Goal: Task Accomplishment & Management: Manage account settings

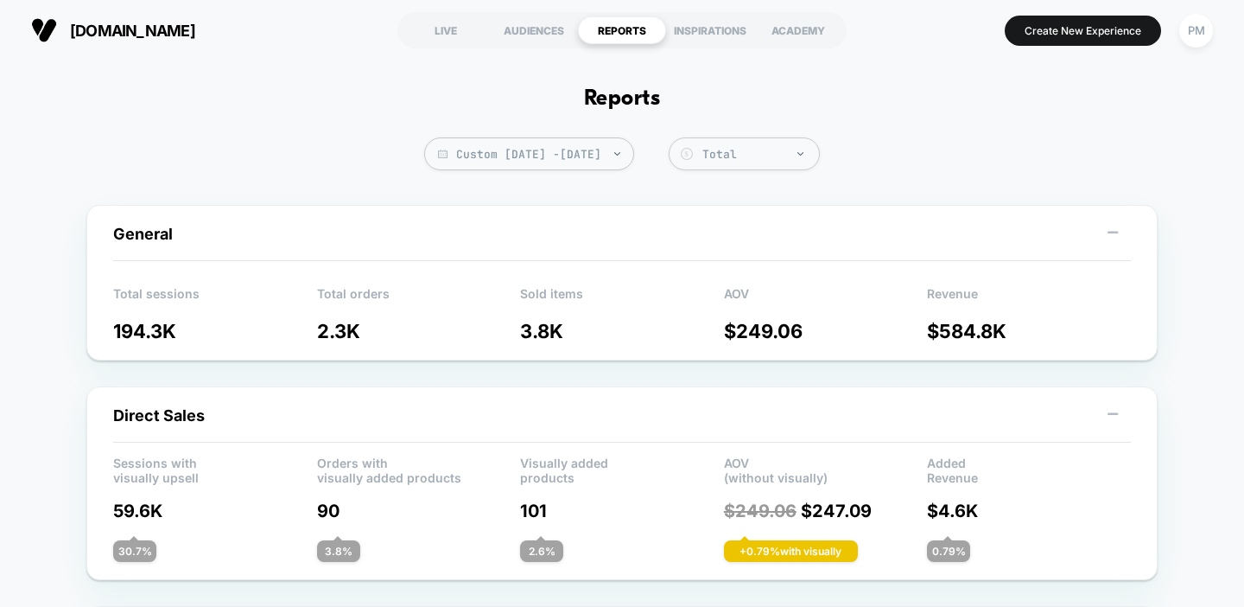
scroll to position [627, 0]
click at [514, 162] on span "Custom Sep 7, 2025 - Sep 11, 2025" at bounding box center [529, 153] width 210 height 33
select select "*"
select select "****"
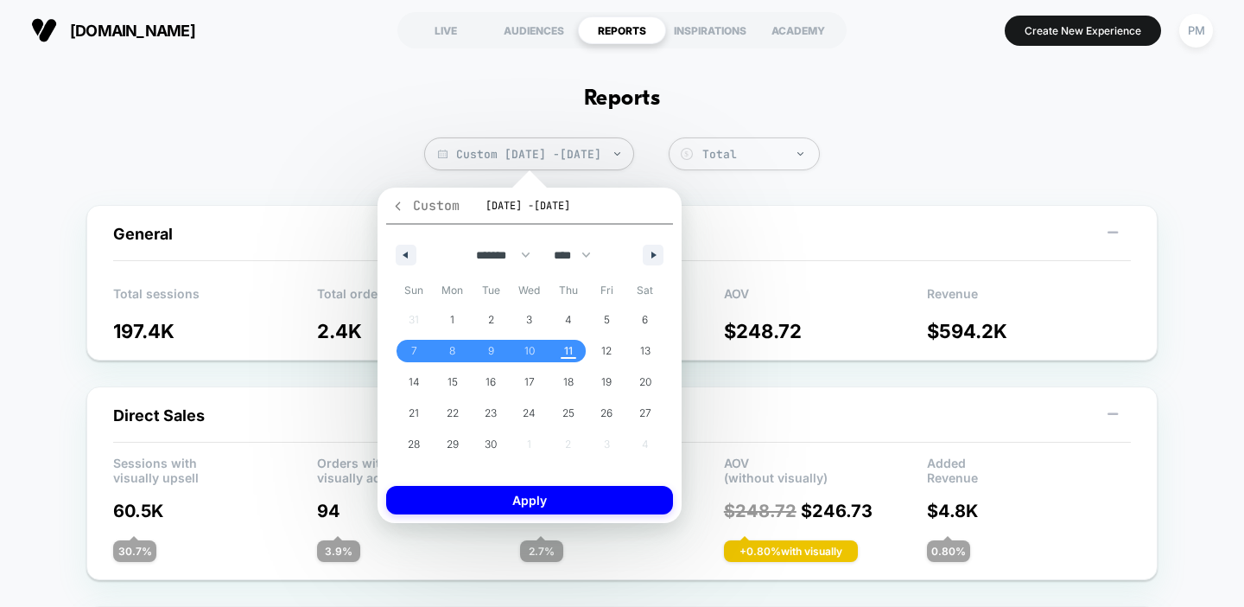
click at [397, 207] on icon "button" at bounding box center [397, 206] width 13 height 13
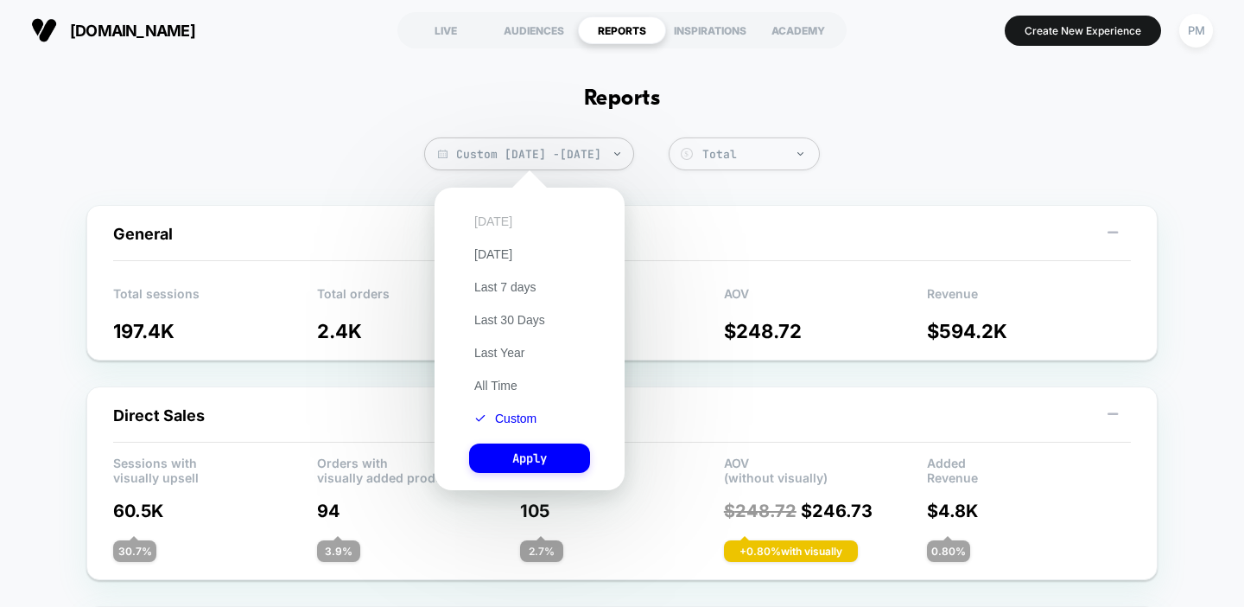
click at [484, 218] on button "Today" at bounding box center [493, 221] width 48 height 16
click at [538, 461] on button "Apply" at bounding box center [529, 457] width 121 height 29
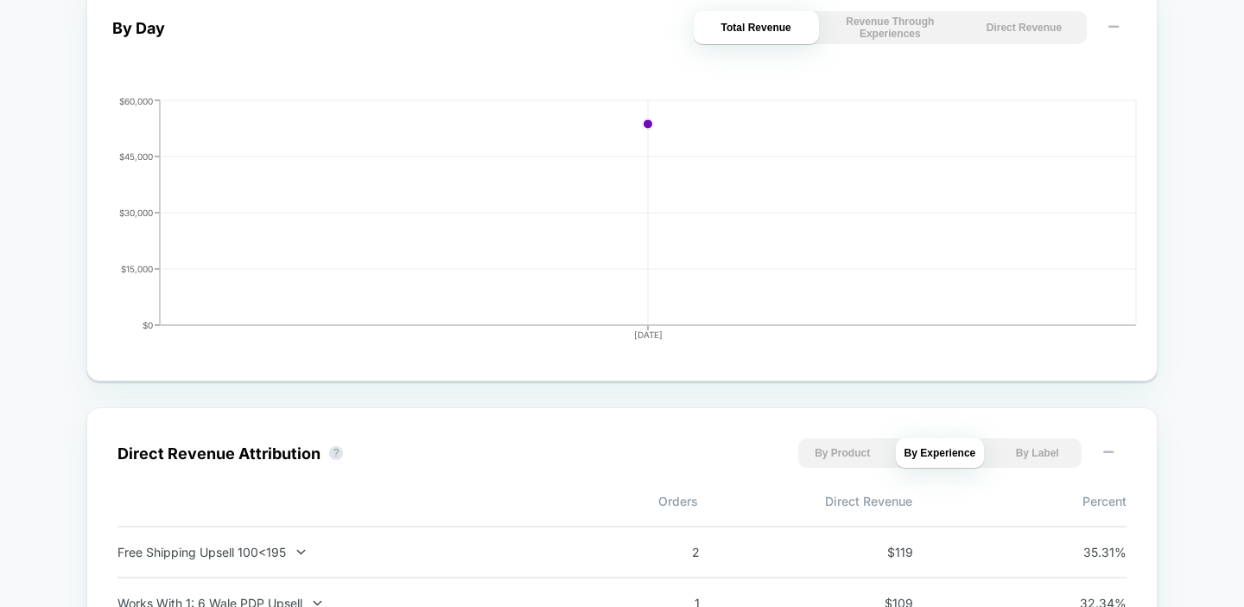
scroll to position [1183, 0]
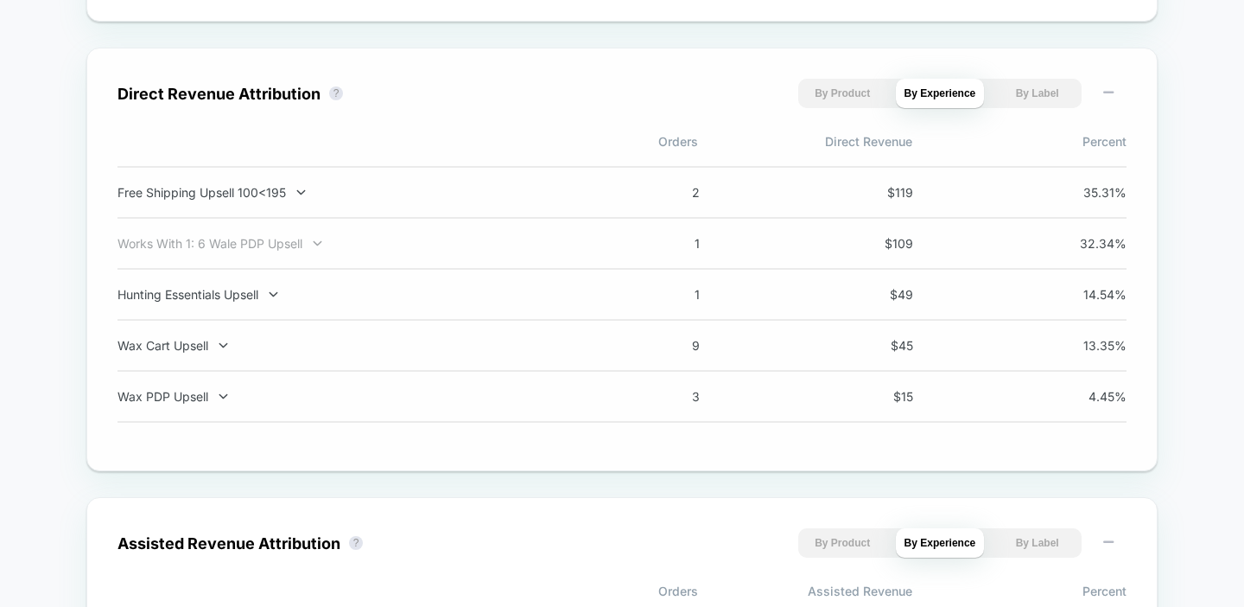
click at [250, 246] on div "Works With 1: 6 Wale PDP Upsell" at bounding box center [345, 243] width 455 height 15
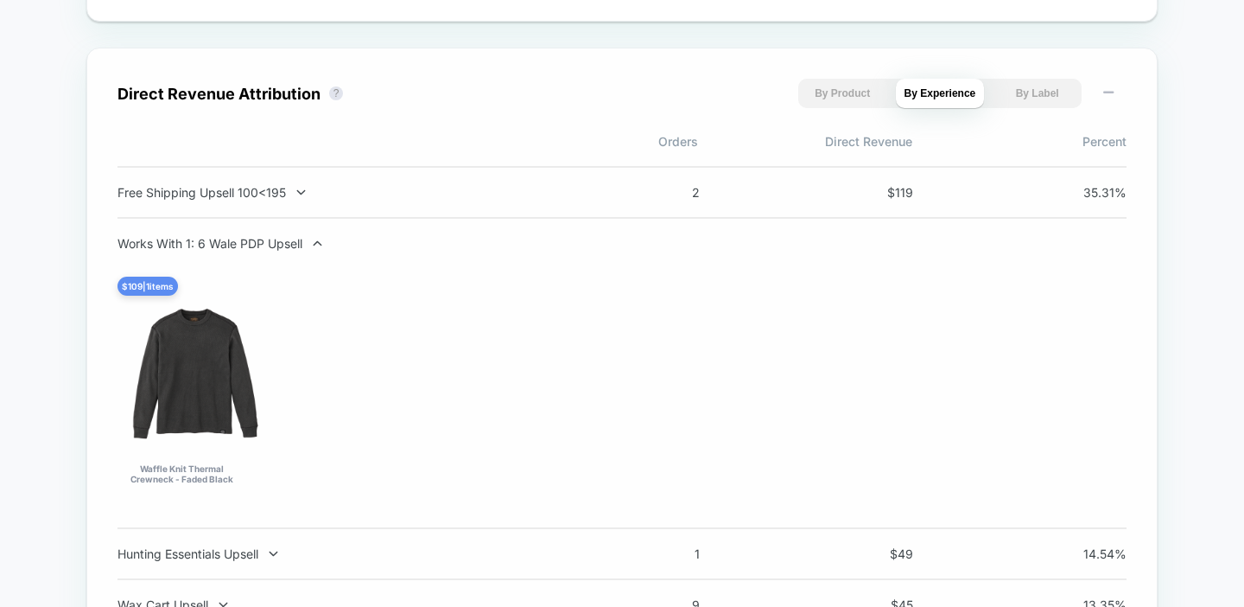
click at [250, 246] on div "Works With 1: 6 Wale PDP Upsell" at bounding box center [345, 243] width 455 height 15
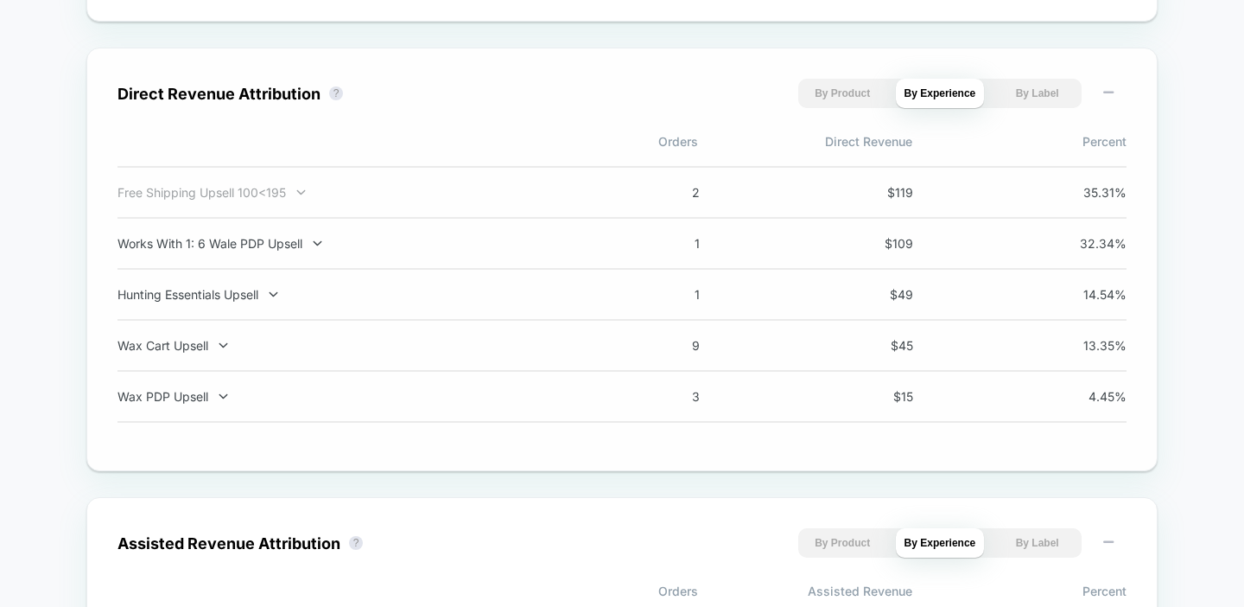
click at [239, 193] on div "Free Shipping Upsell 100<195" at bounding box center [345, 192] width 455 height 15
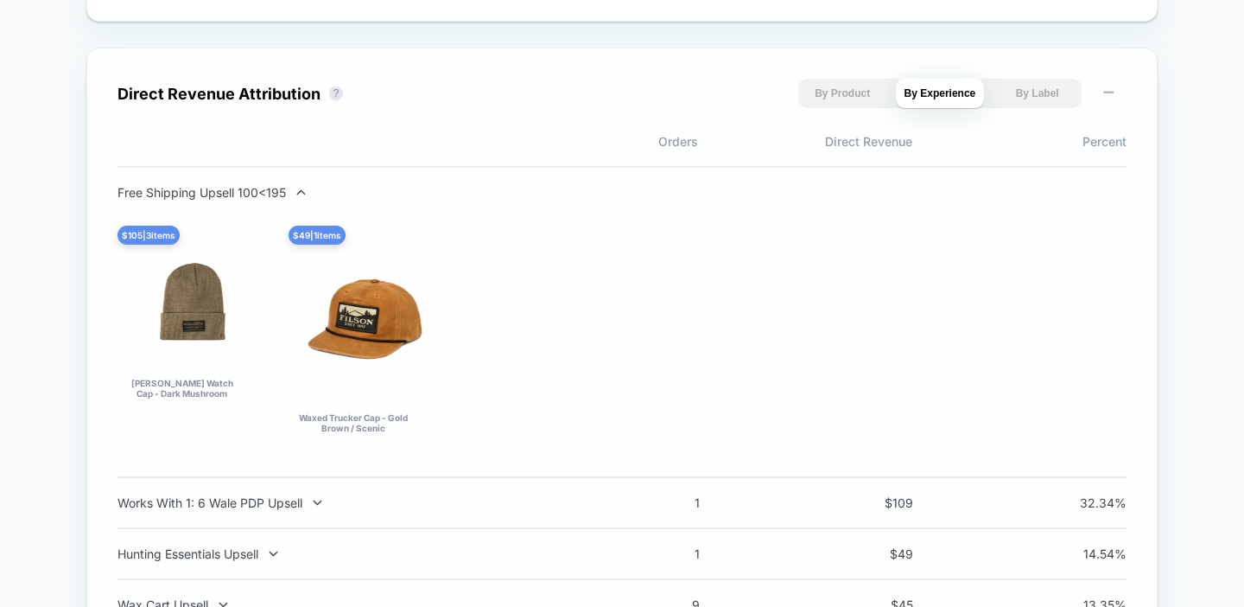
click at [239, 193] on div "Free Shipping Upsell 100<195" at bounding box center [345, 192] width 455 height 15
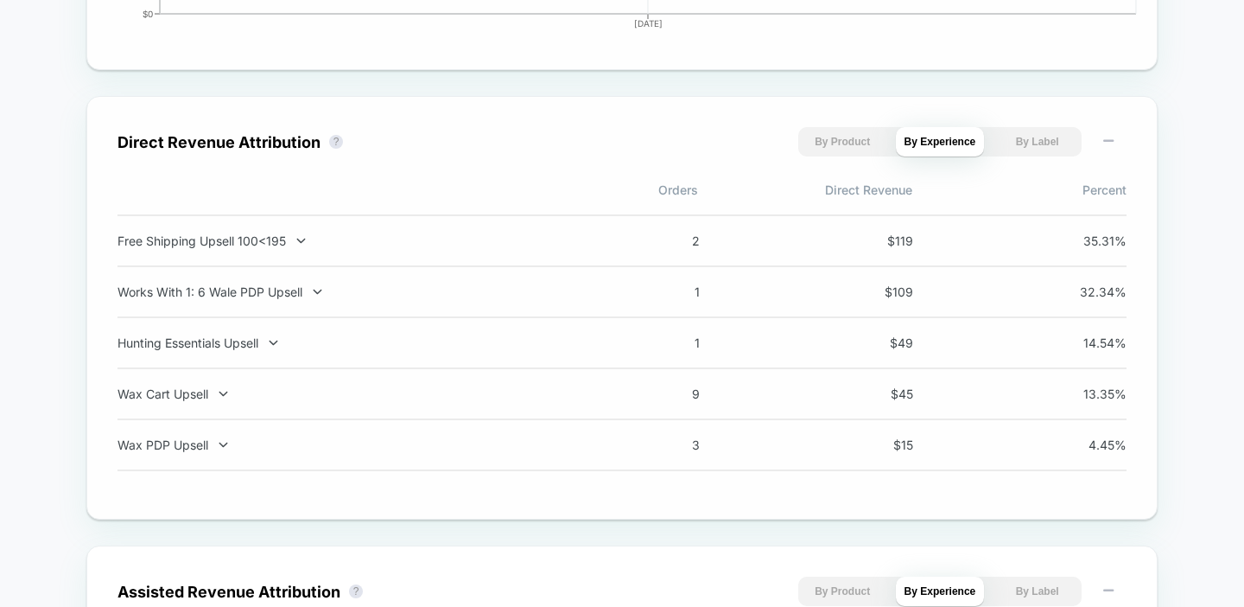
scroll to position [1128, 0]
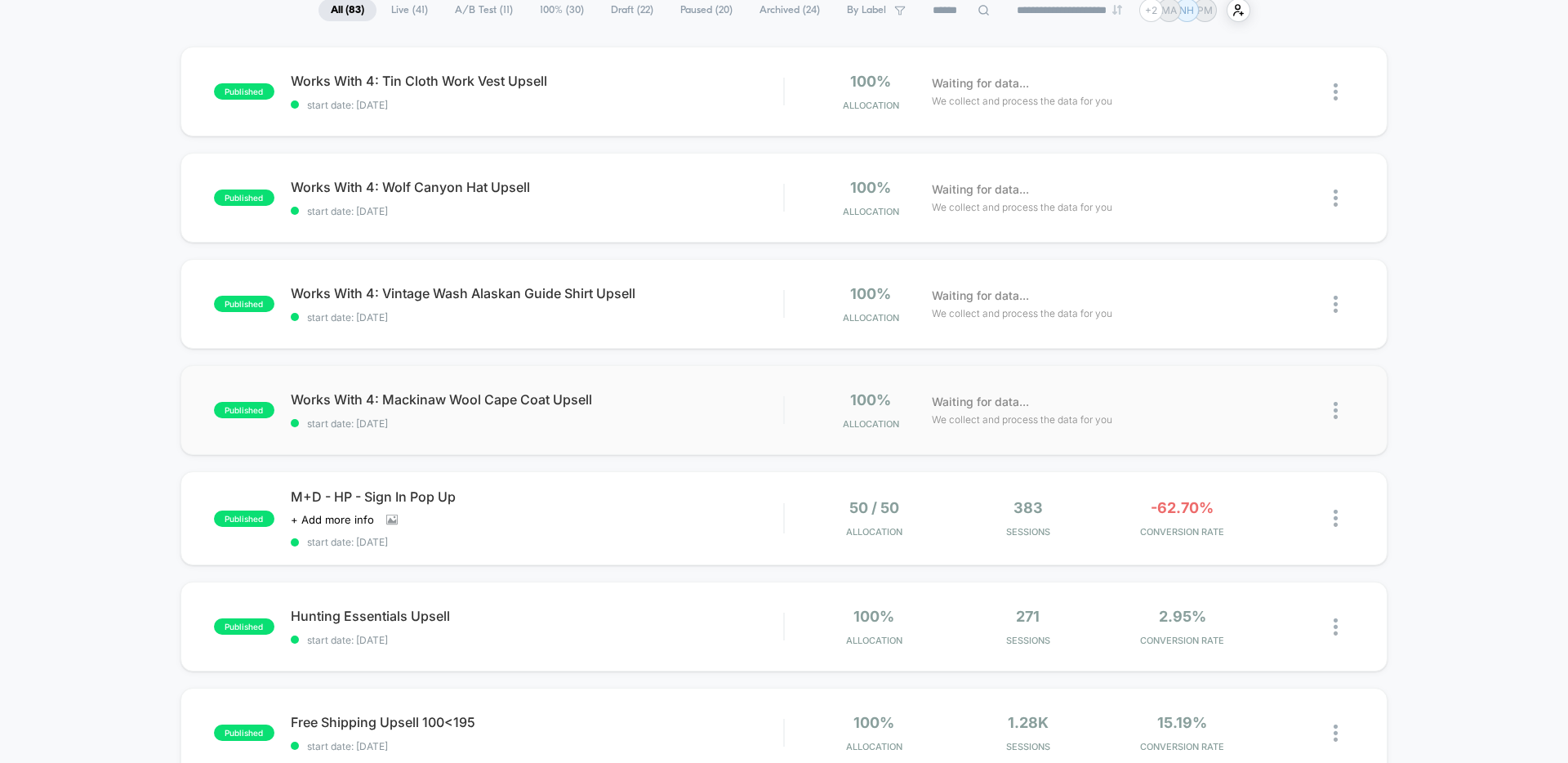
scroll to position [132, 0]
click at [558, 500] on span "M+D - HP - Sign In Pop Up" at bounding box center [537, 495] width 492 height 16
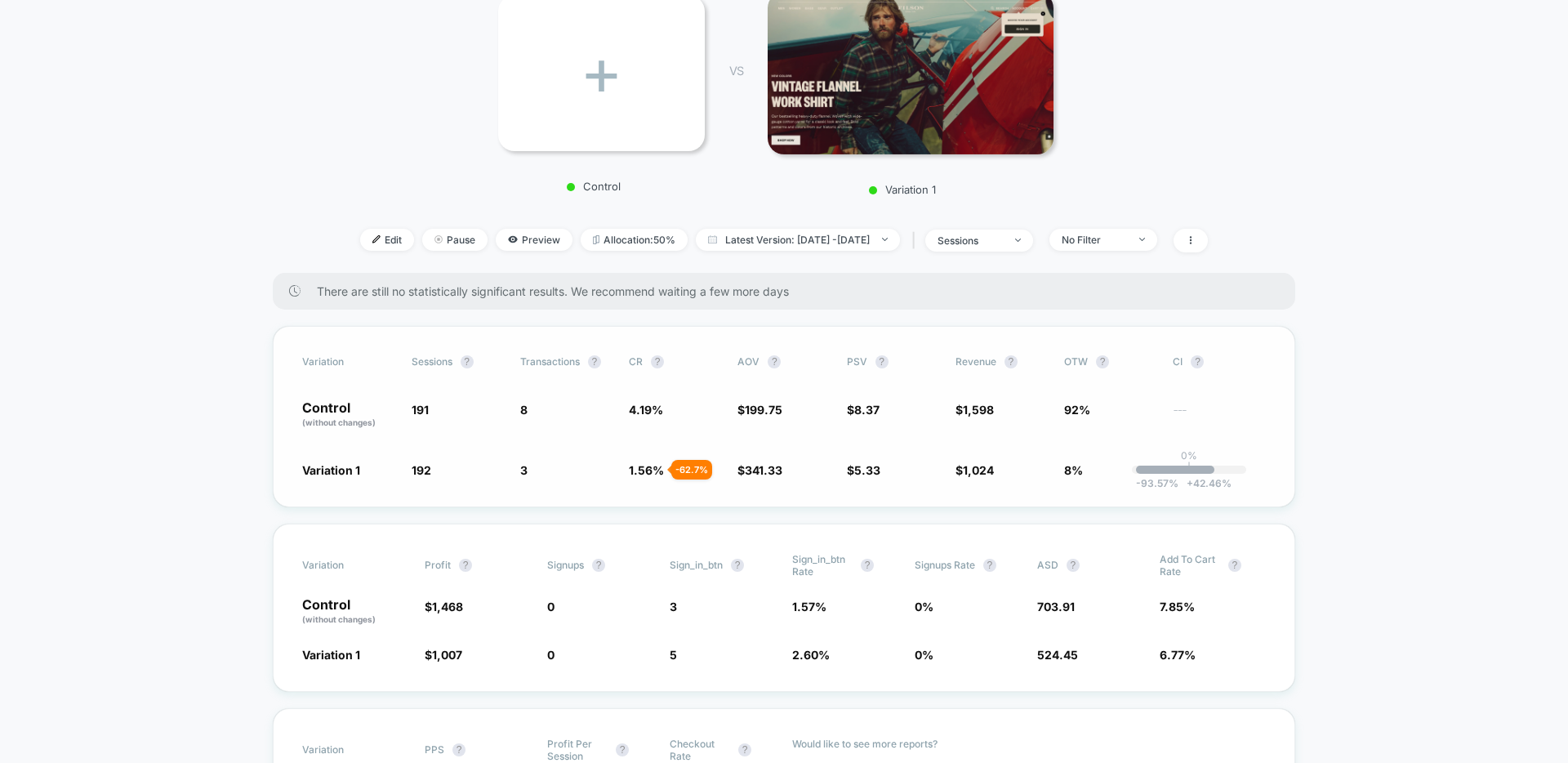
scroll to position [251, 0]
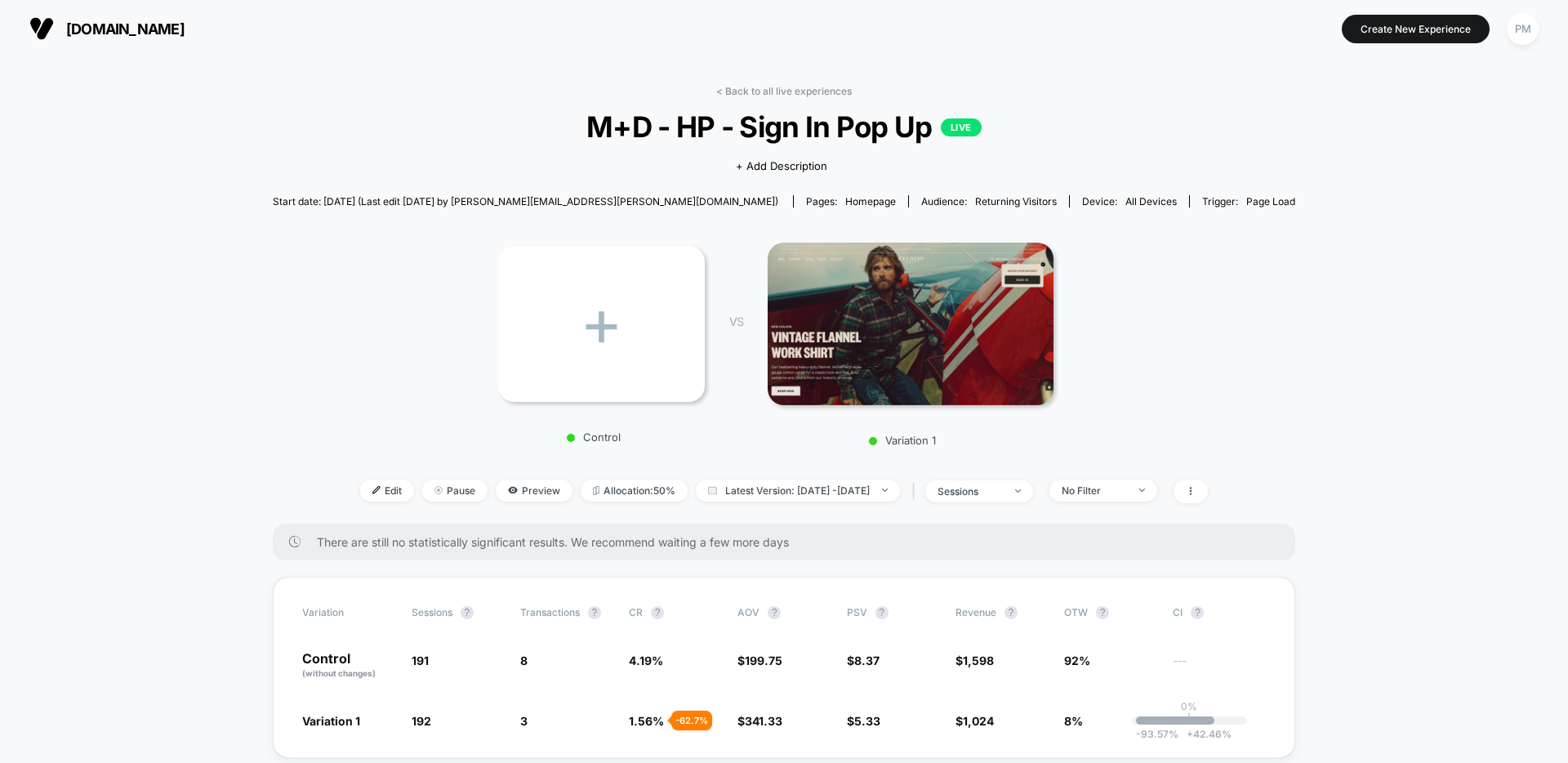
click at [830, 94] on link "< Back to all live experiences" at bounding box center [784, 91] width 135 height 12
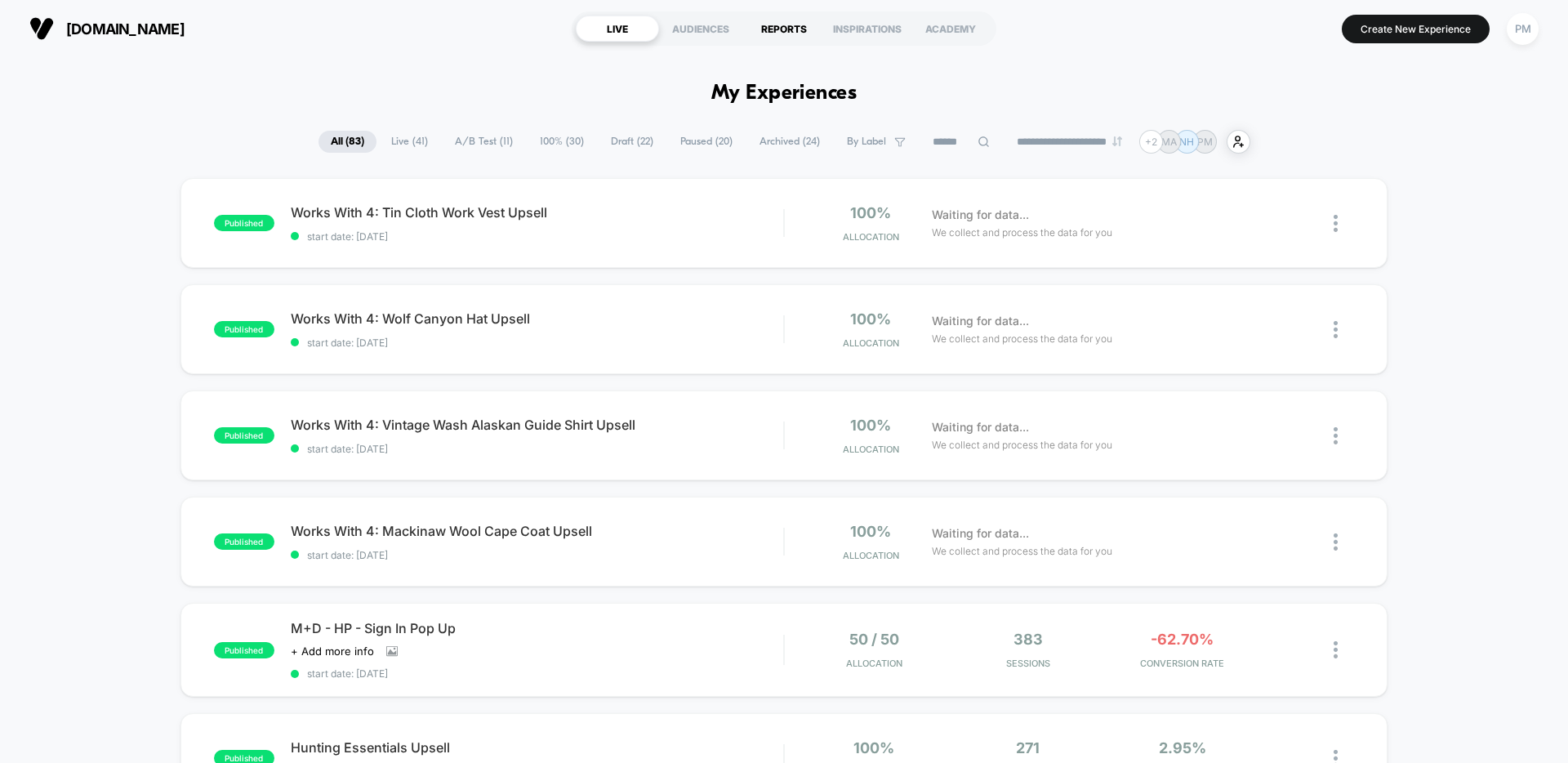
click at [778, 26] on div "REPORTS" at bounding box center [784, 28] width 83 height 26
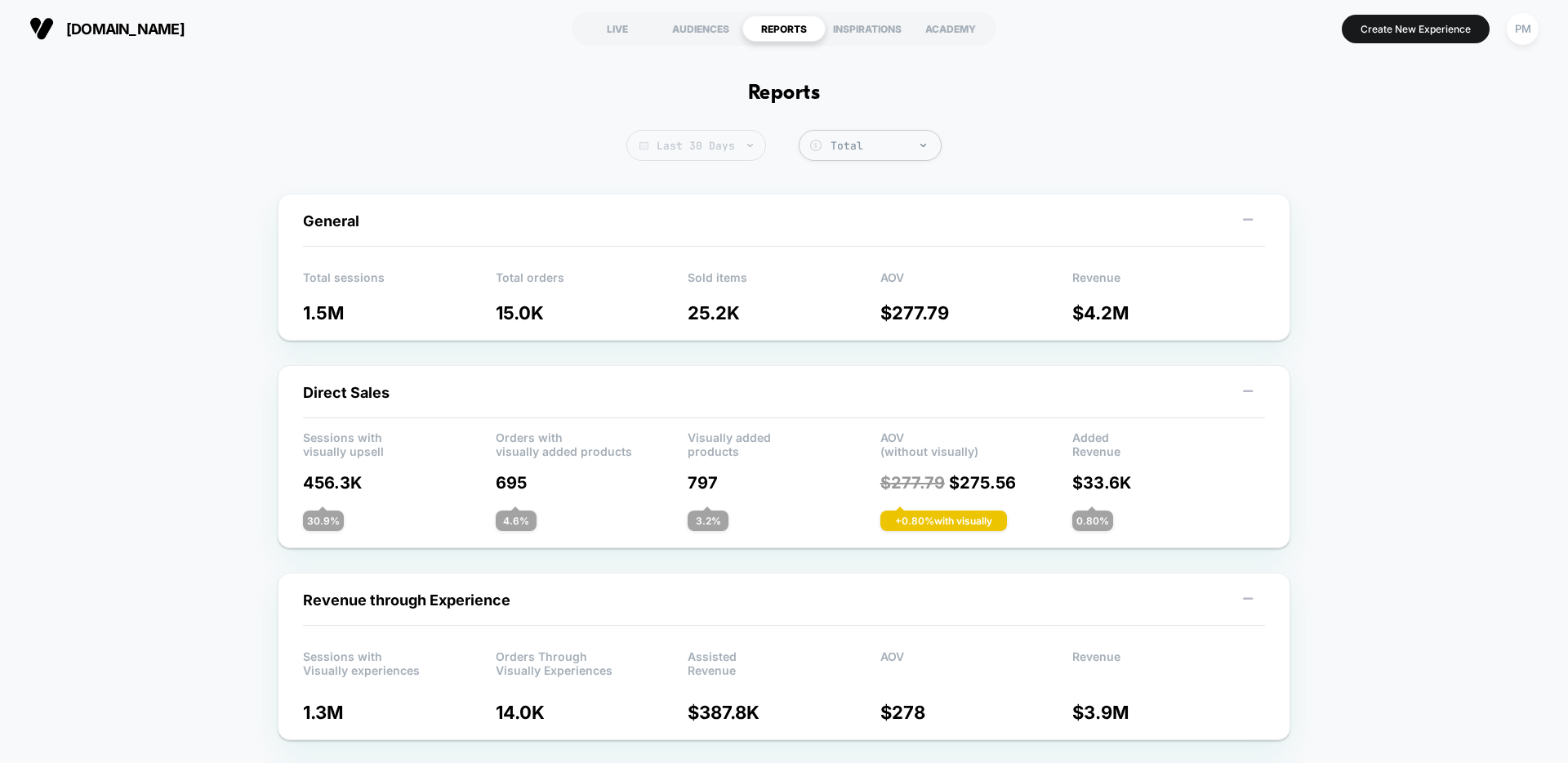
click at [699, 149] on span "Last 30 Days" at bounding box center [697, 145] width 140 height 31
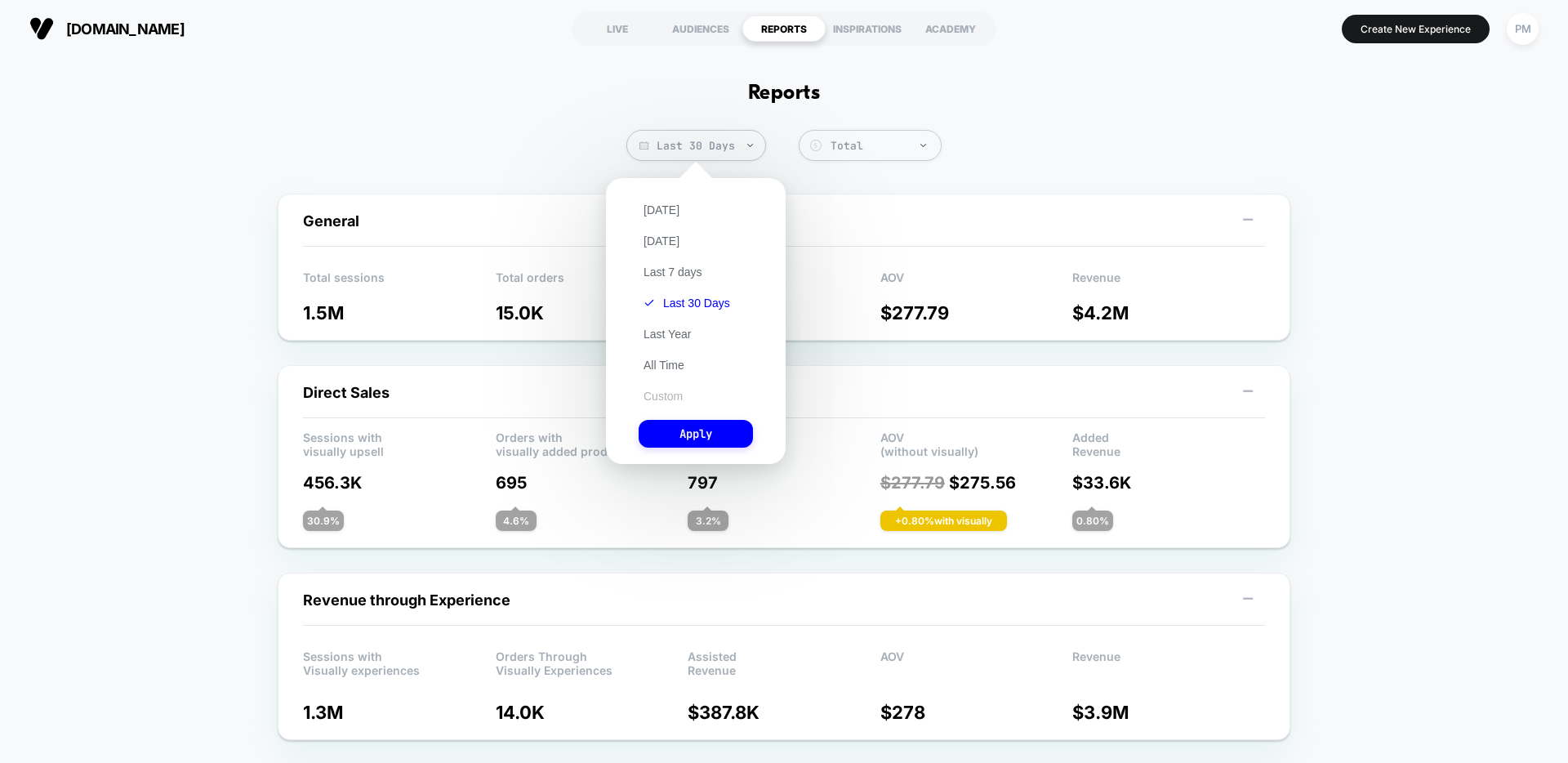
click at [668, 397] on button "Custom" at bounding box center [663, 396] width 49 height 15
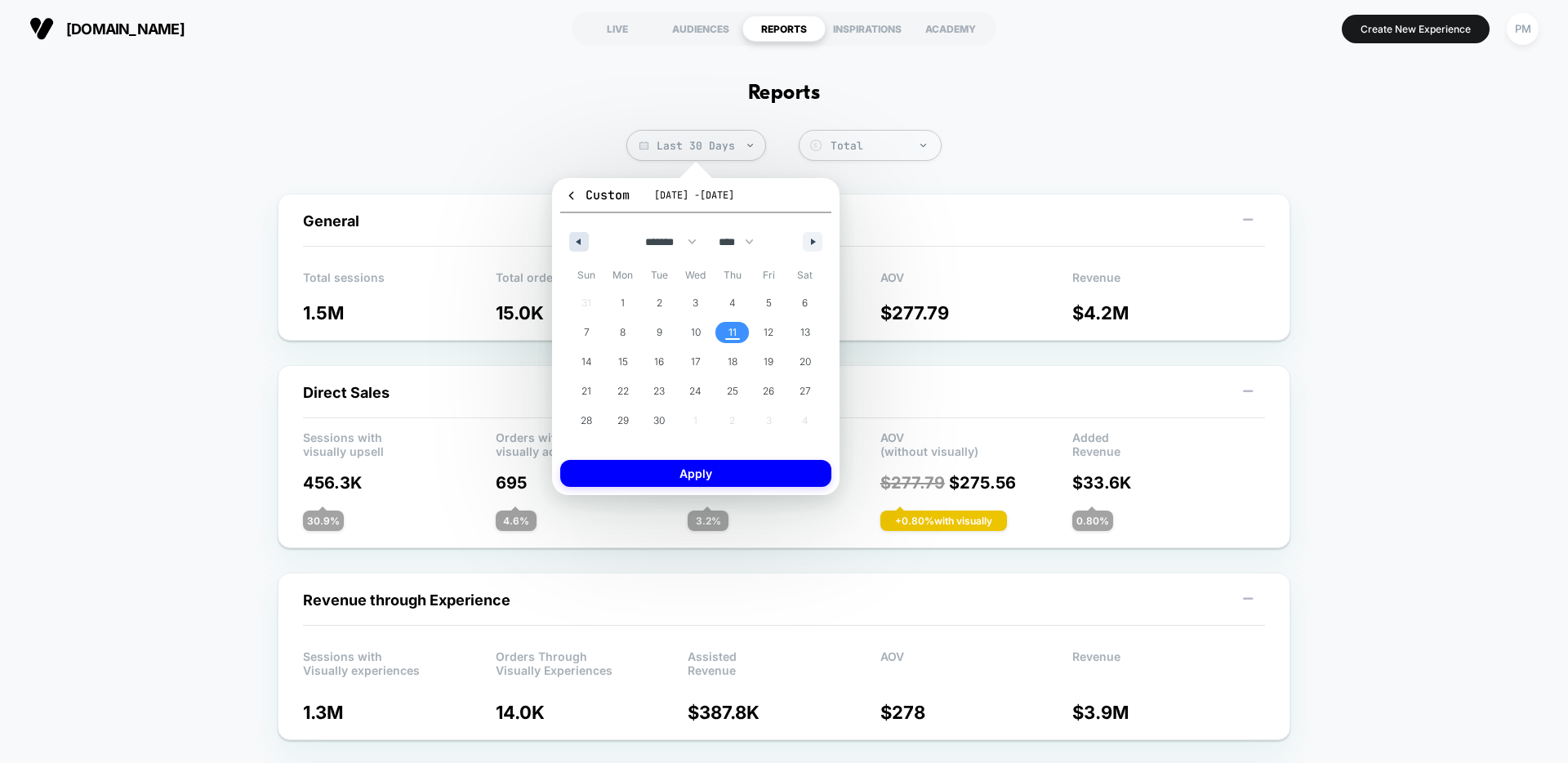
click at [584, 238] on button "button" at bounding box center [578, 241] width 20 height 20
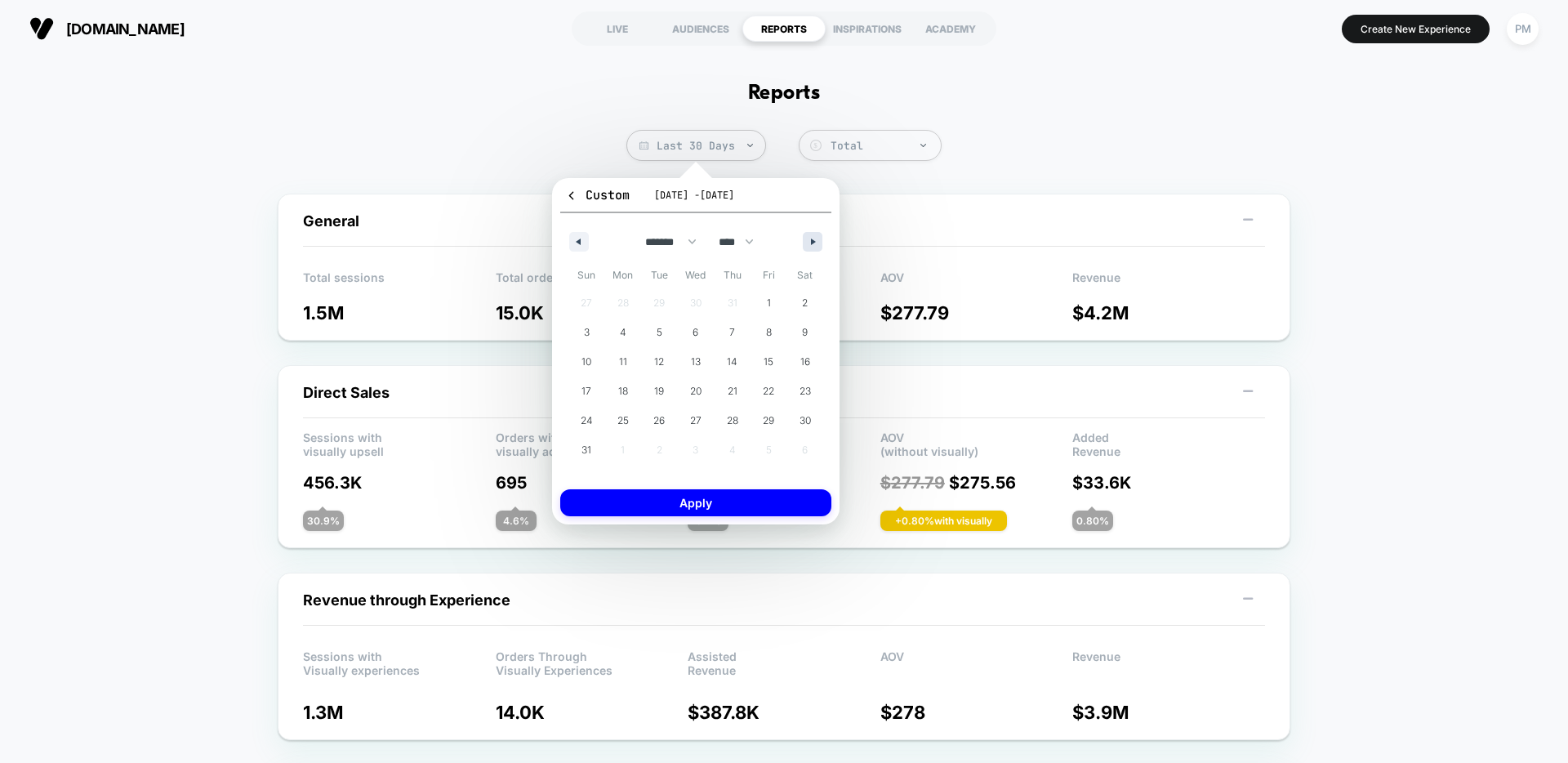
click at [816, 236] on button "button" at bounding box center [813, 241] width 20 height 20
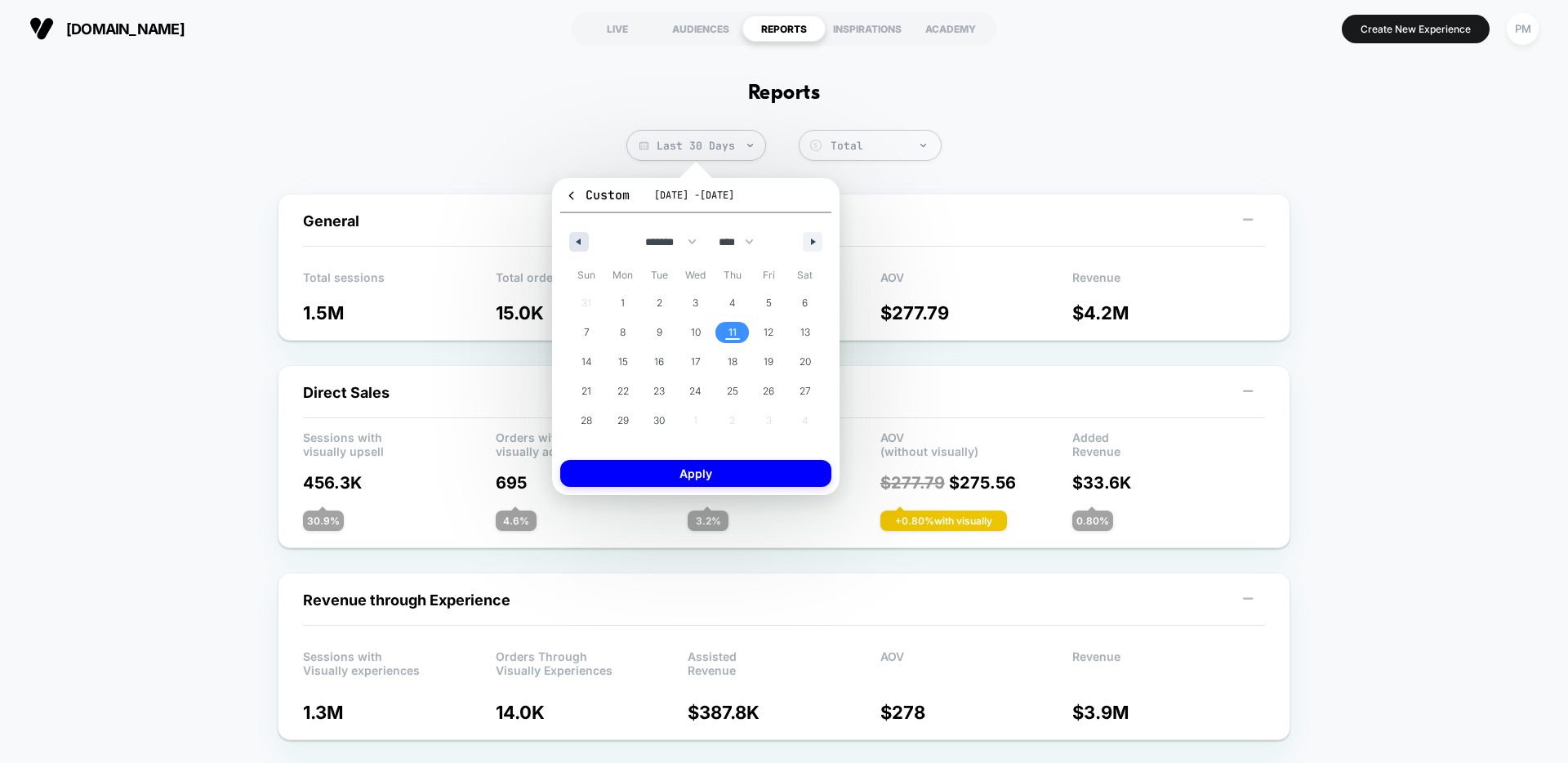
click at [575, 242] on icon "button" at bounding box center [577, 241] width 9 height 7
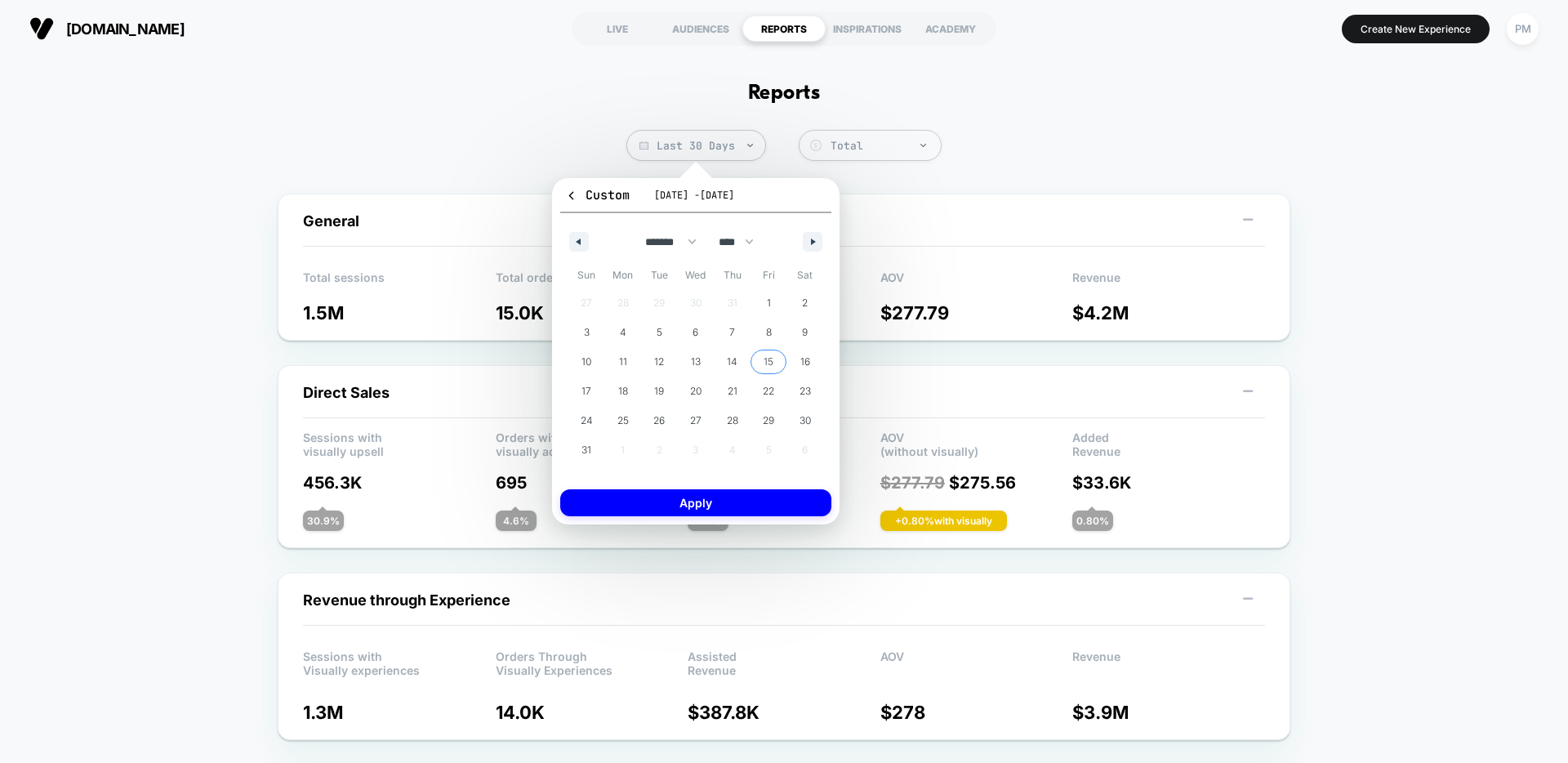
click at [763, 359] on span "15" at bounding box center [768, 362] width 37 height 21
click at [809, 240] on button "button" at bounding box center [813, 241] width 20 height 20
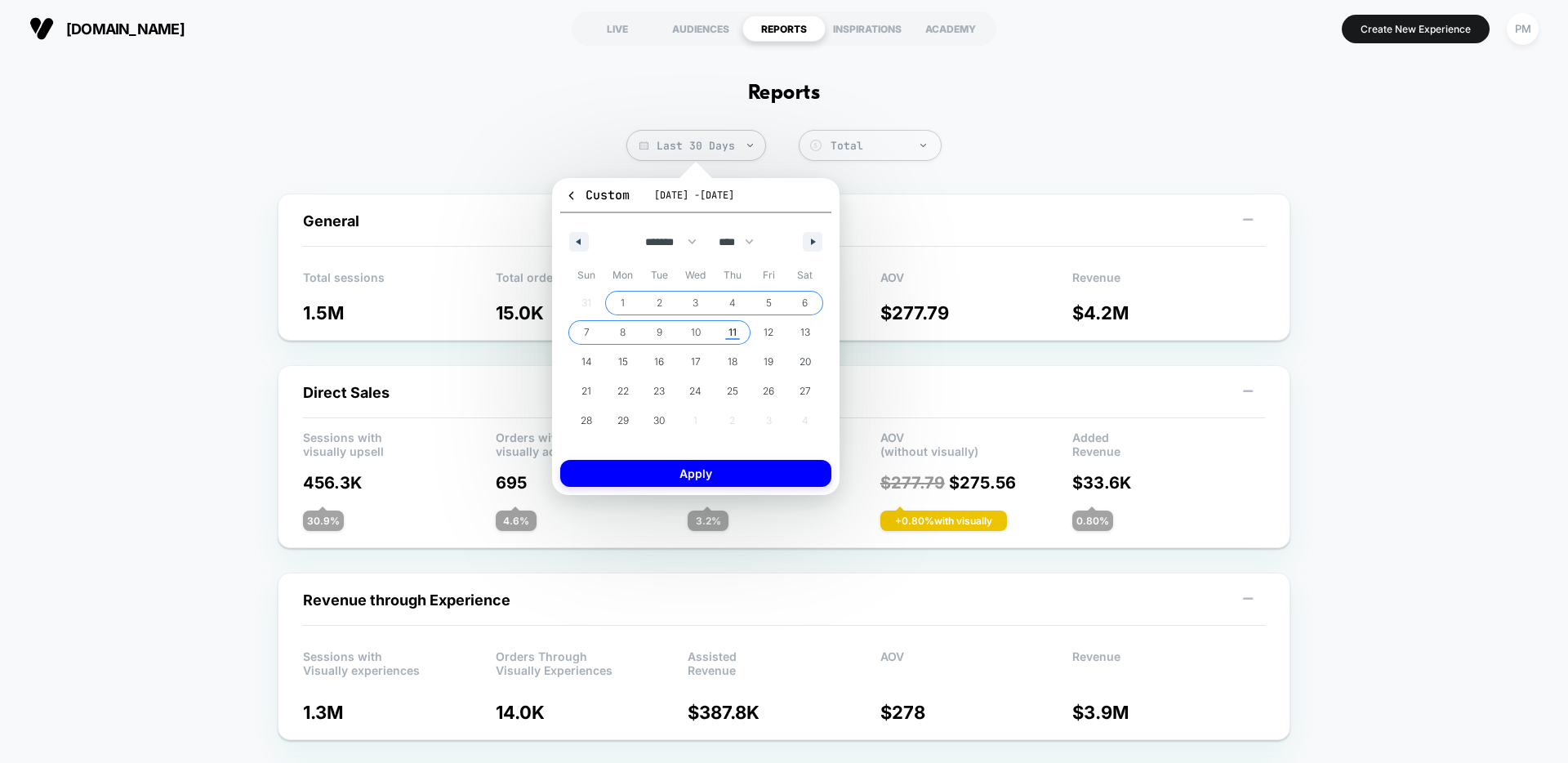
click at [726, 336] on span "11" at bounding box center [732, 333] width 37 height 21
select select "*"
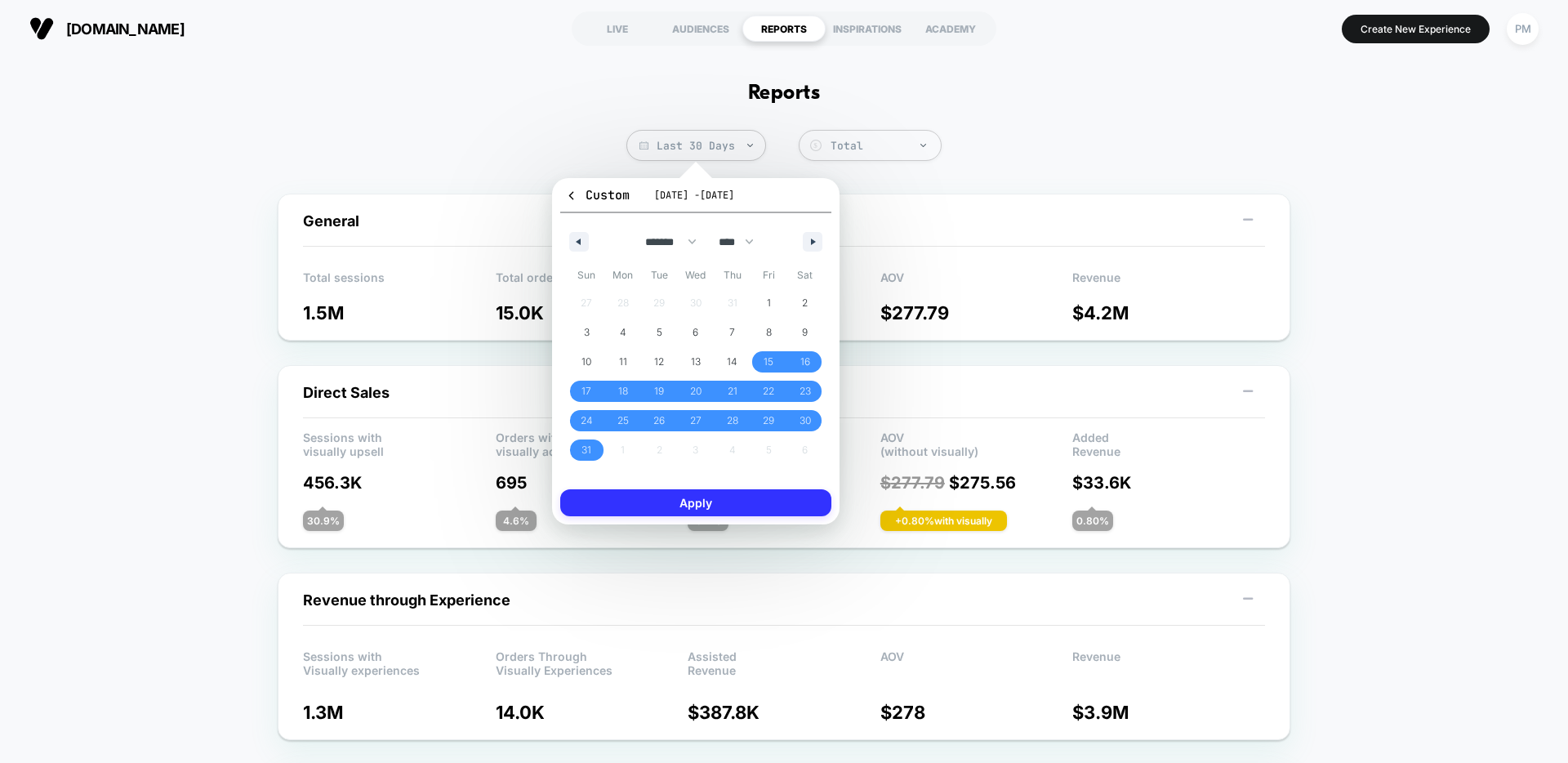
click at [743, 502] on button "Apply" at bounding box center [696, 503] width 271 height 27
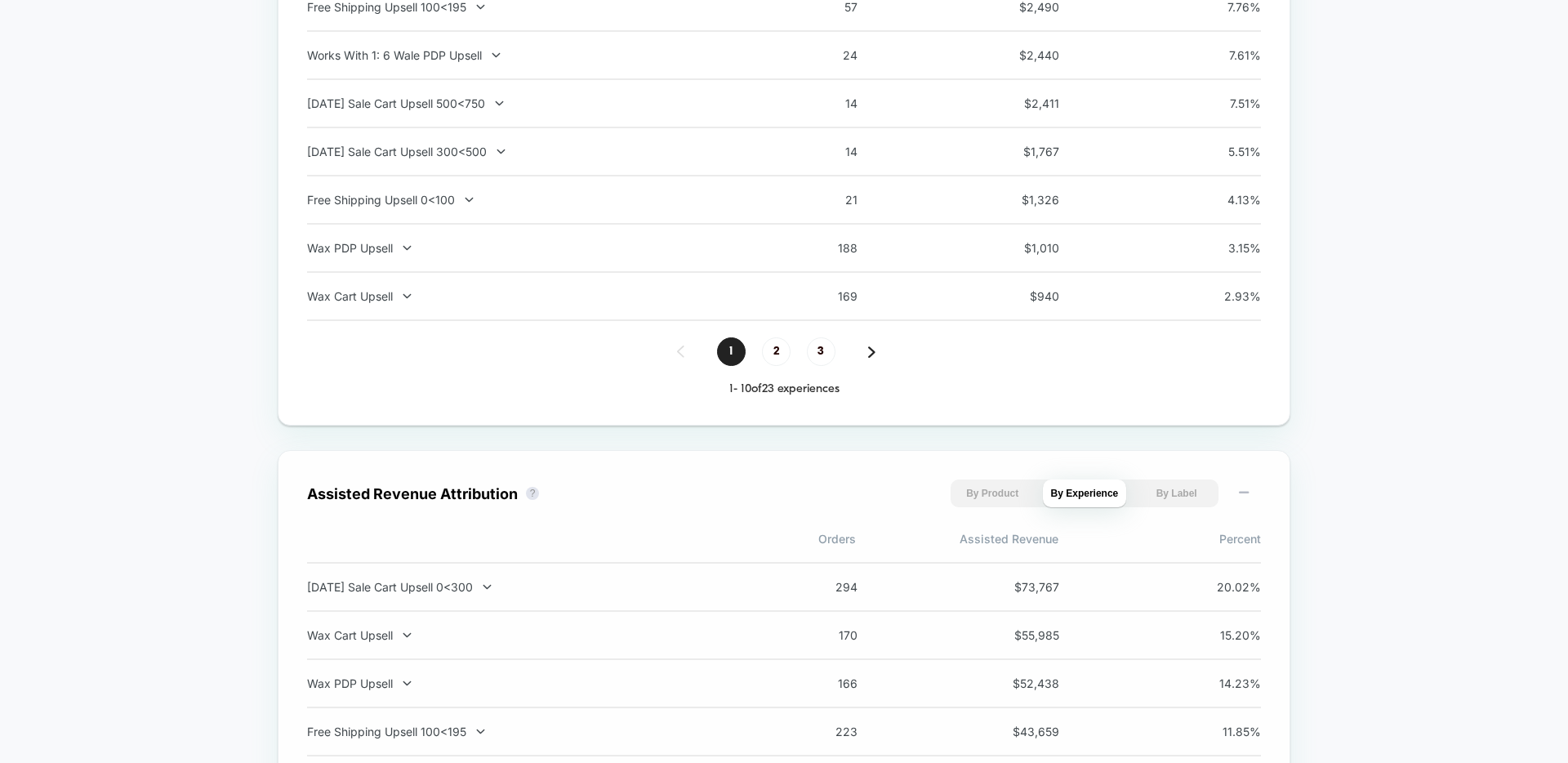
scroll to position [1084, 0]
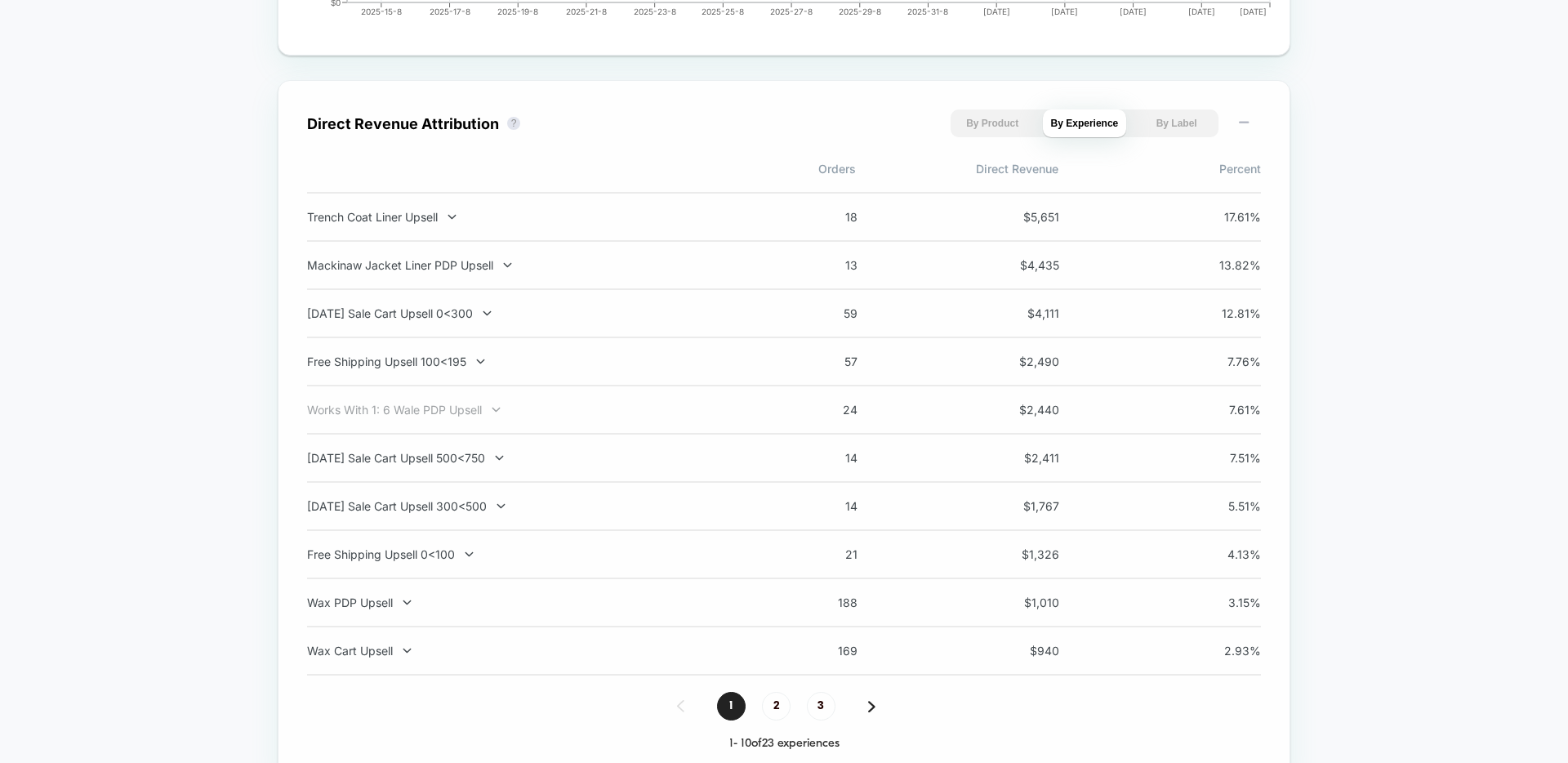
click at [478, 416] on div "Works With 1: 6 Wale PDP Upsell" at bounding box center [522, 409] width 430 height 14
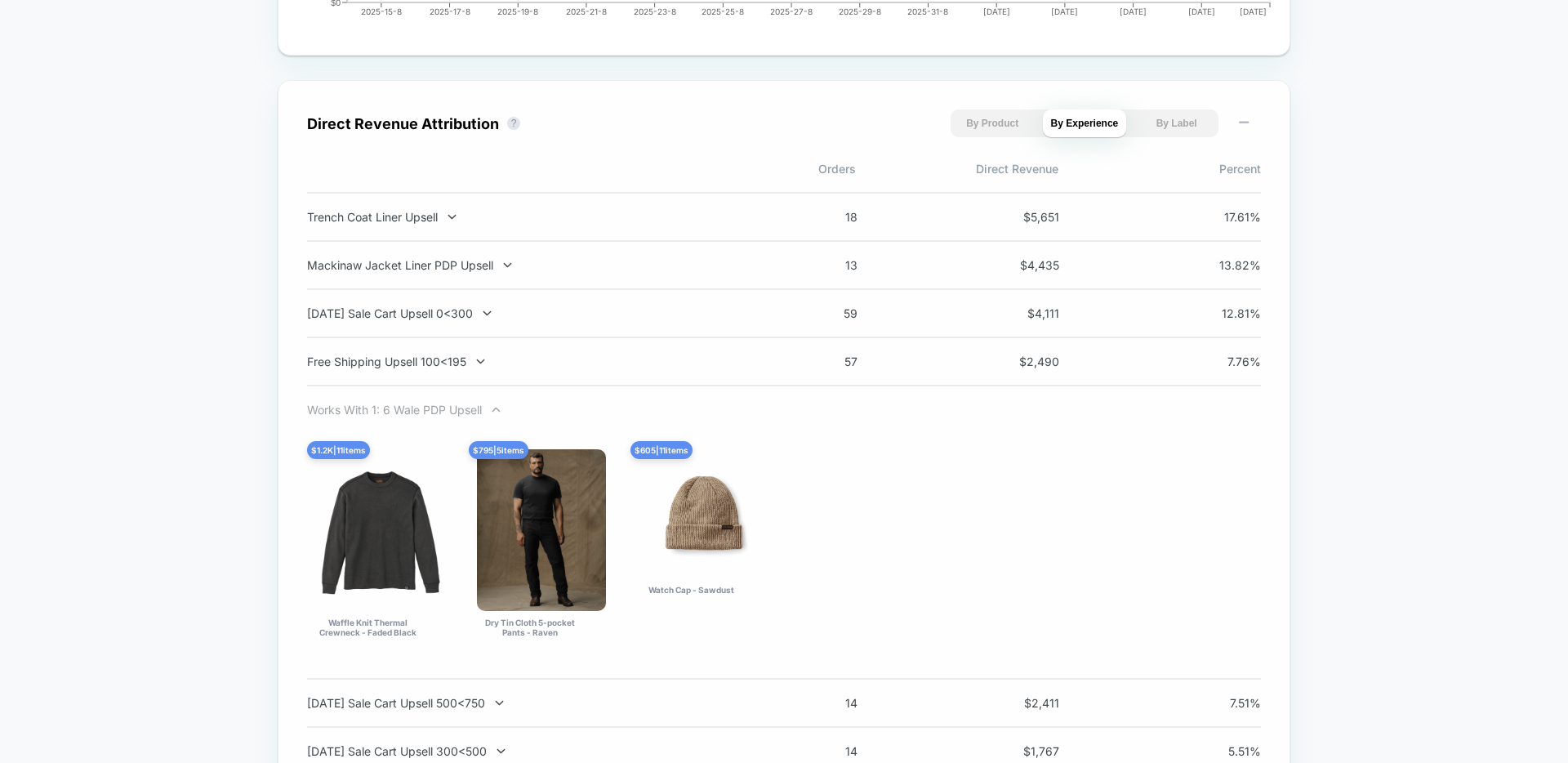
click at [478, 413] on div "Works With 1: 6 Wale PDP Upsell" at bounding box center [522, 409] width 430 height 14
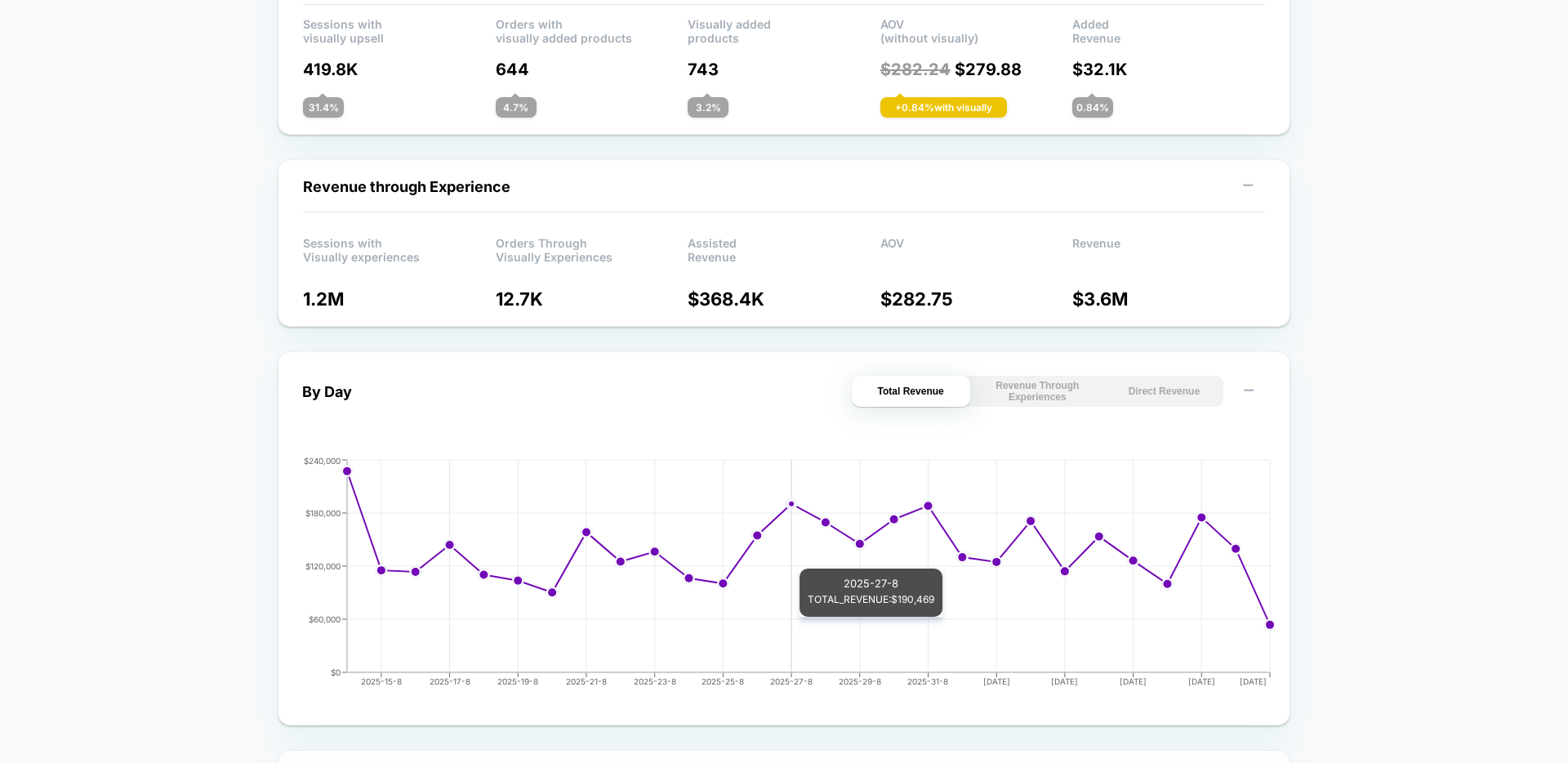
scroll to position [408, 0]
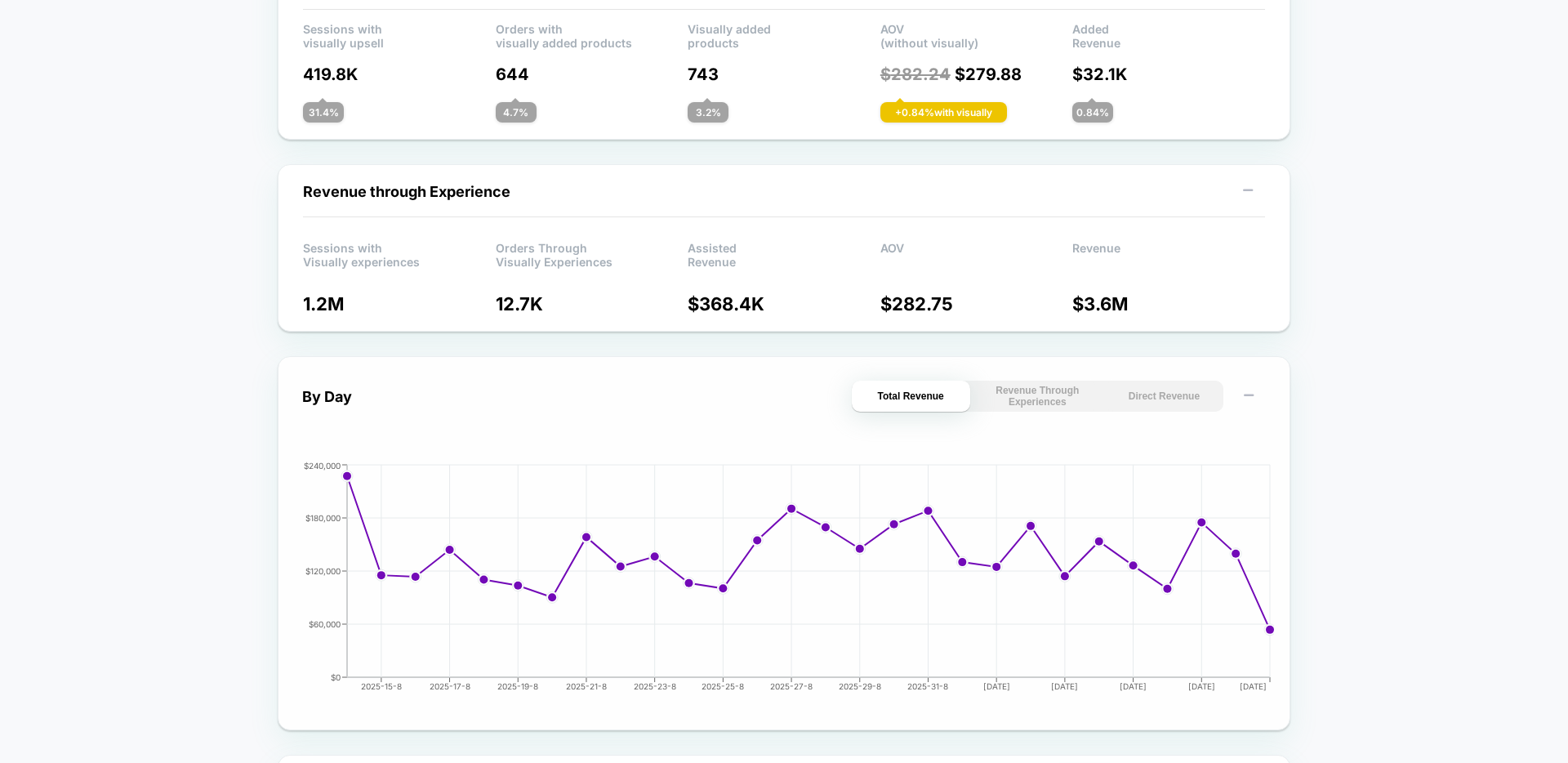
click at [1149, 402] on button "Direct Revenue" at bounding box center [1163, 396] width 118 height 31
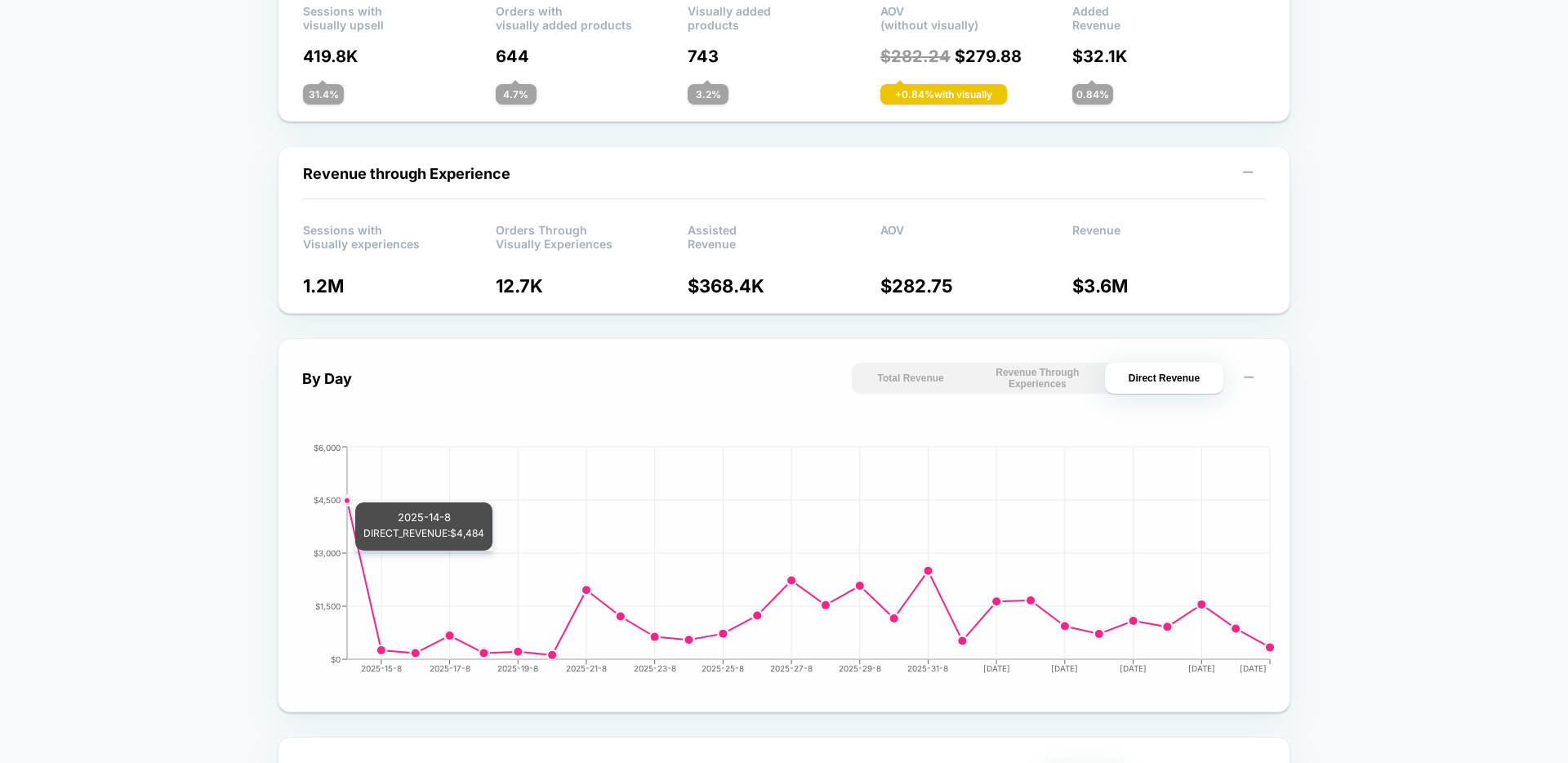
scroll to position [0, 0]
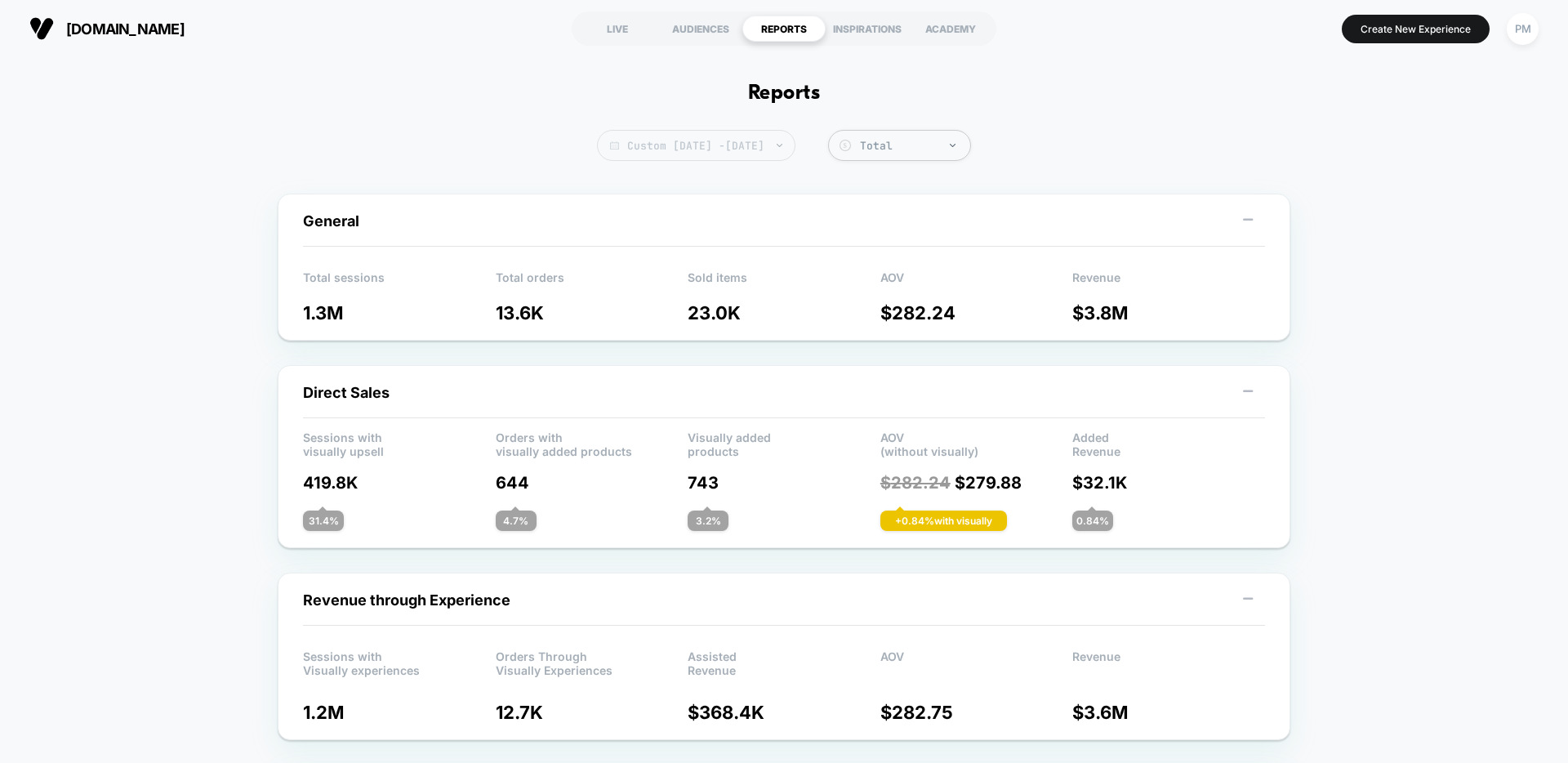
click at [636, 150] on span "Custom Aug 15, 2025 - Sep 11, 2025" at bounding box center [697, 145] width 198 height 31
select select "*"
select select "****"
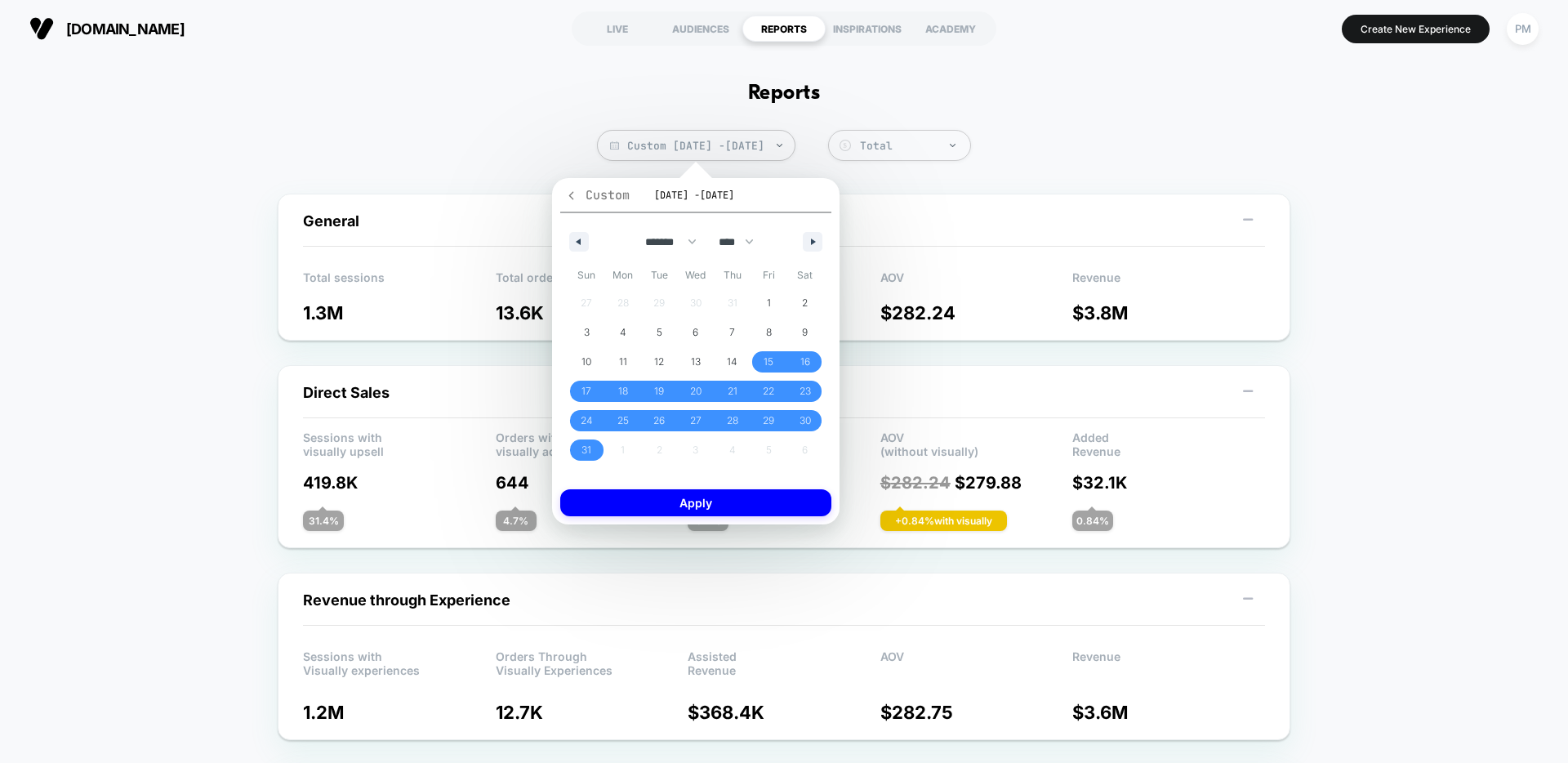
click at [579, 196] on span "Custom" at bounding box center [597, 195] width 64 height 16
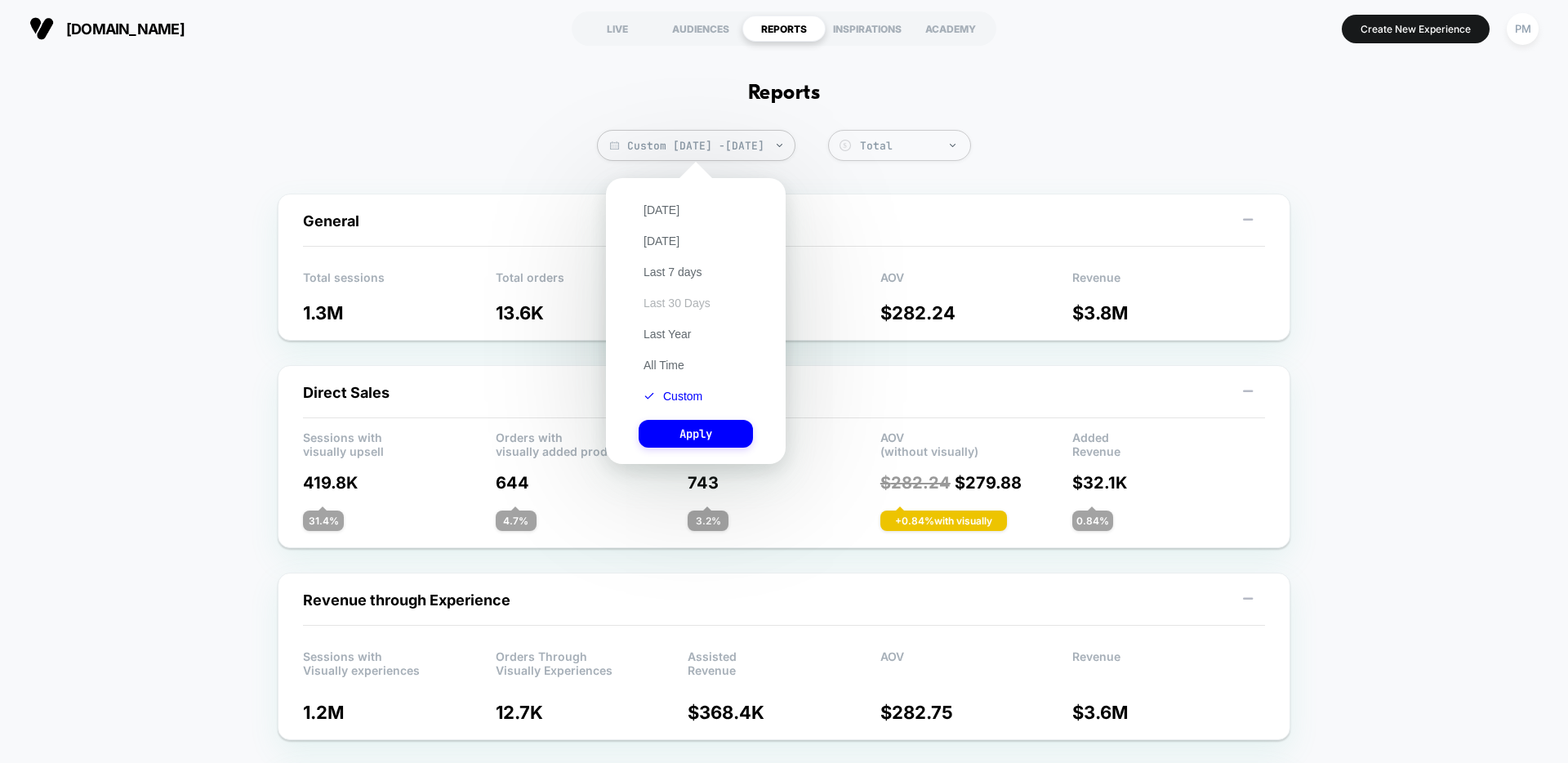
click at [679, 305] on button "Last 30 Days" at bounding box center [677, 303] width 77 height 15
click at [704, 422] on button "Apply" at bounding box center [696, 433] width 114 height 27
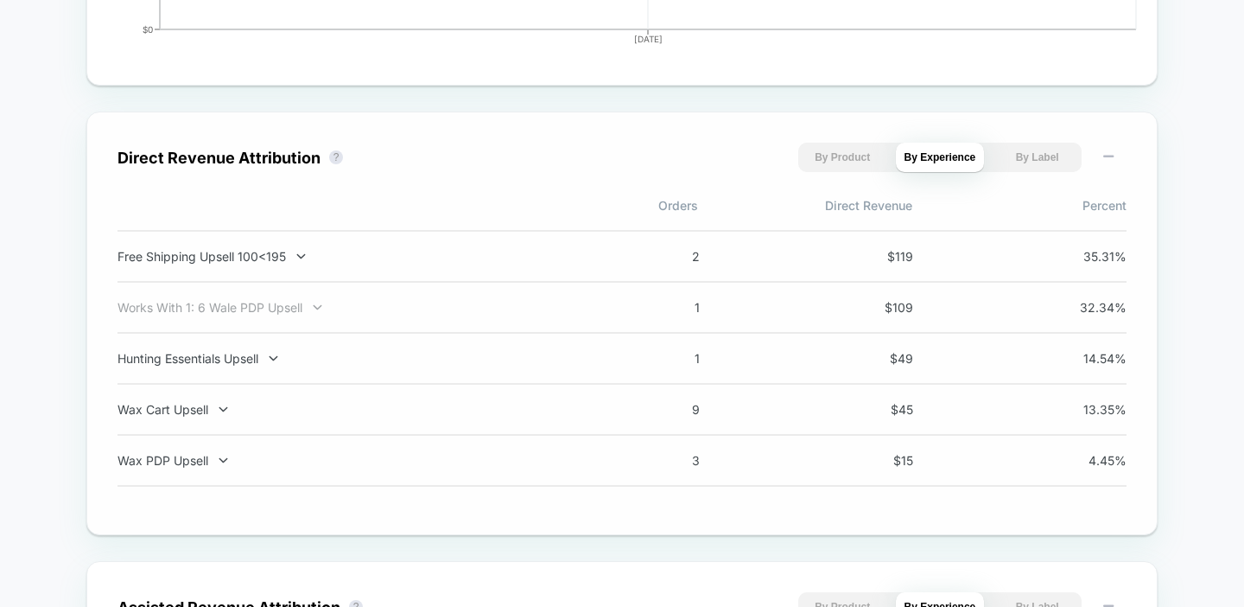
scroll to position [1029, 0]
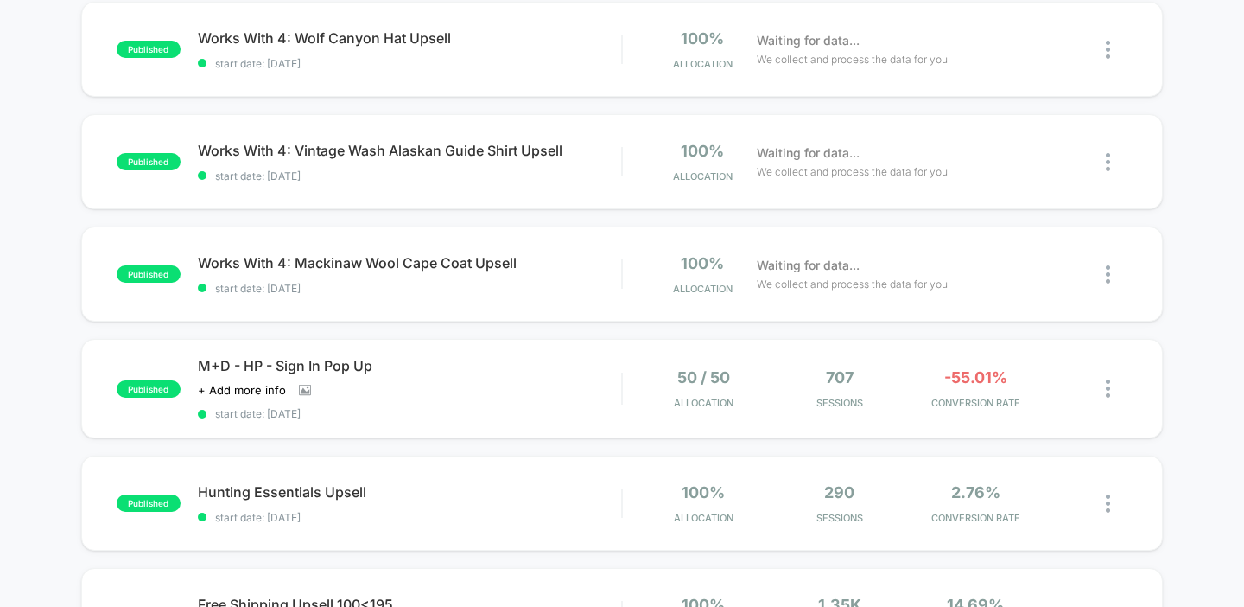
scroll to position [330, 0]
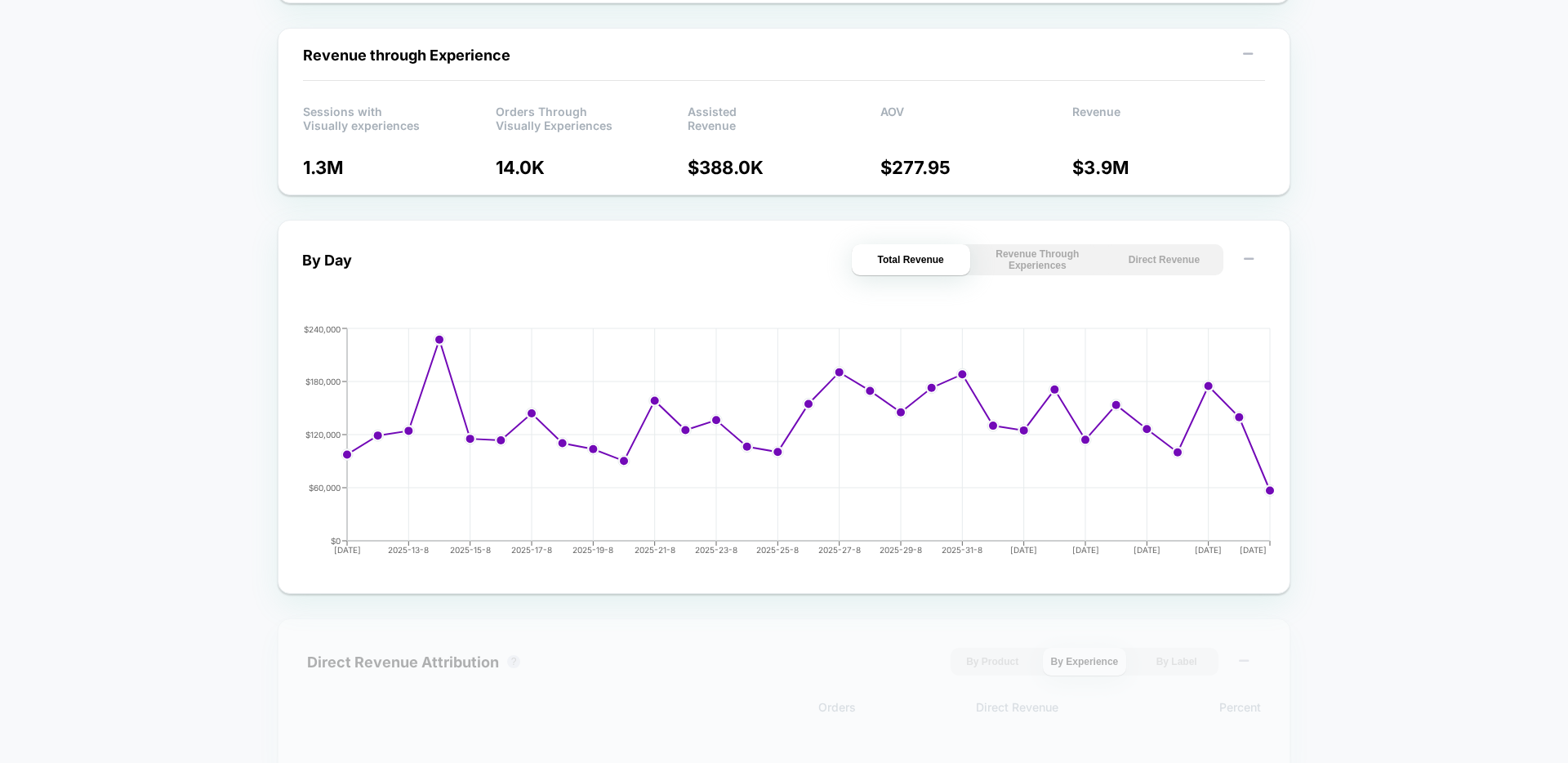
scroll to position [545, 0]
click at [1164, 249] on button "Direct Revenue" at bounding box center [1163, 260] width 118 height 31
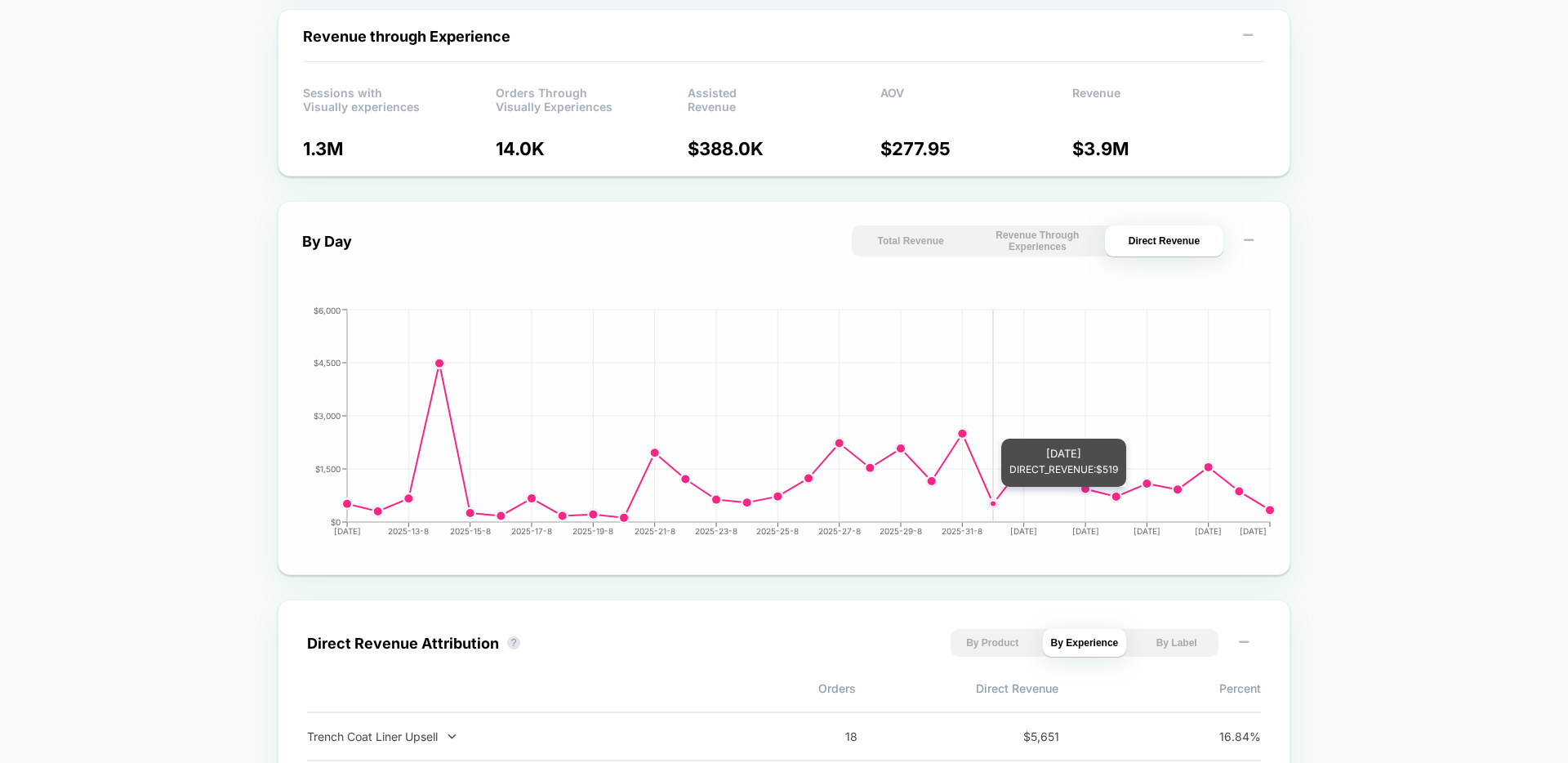
scroll to position [564, 0]
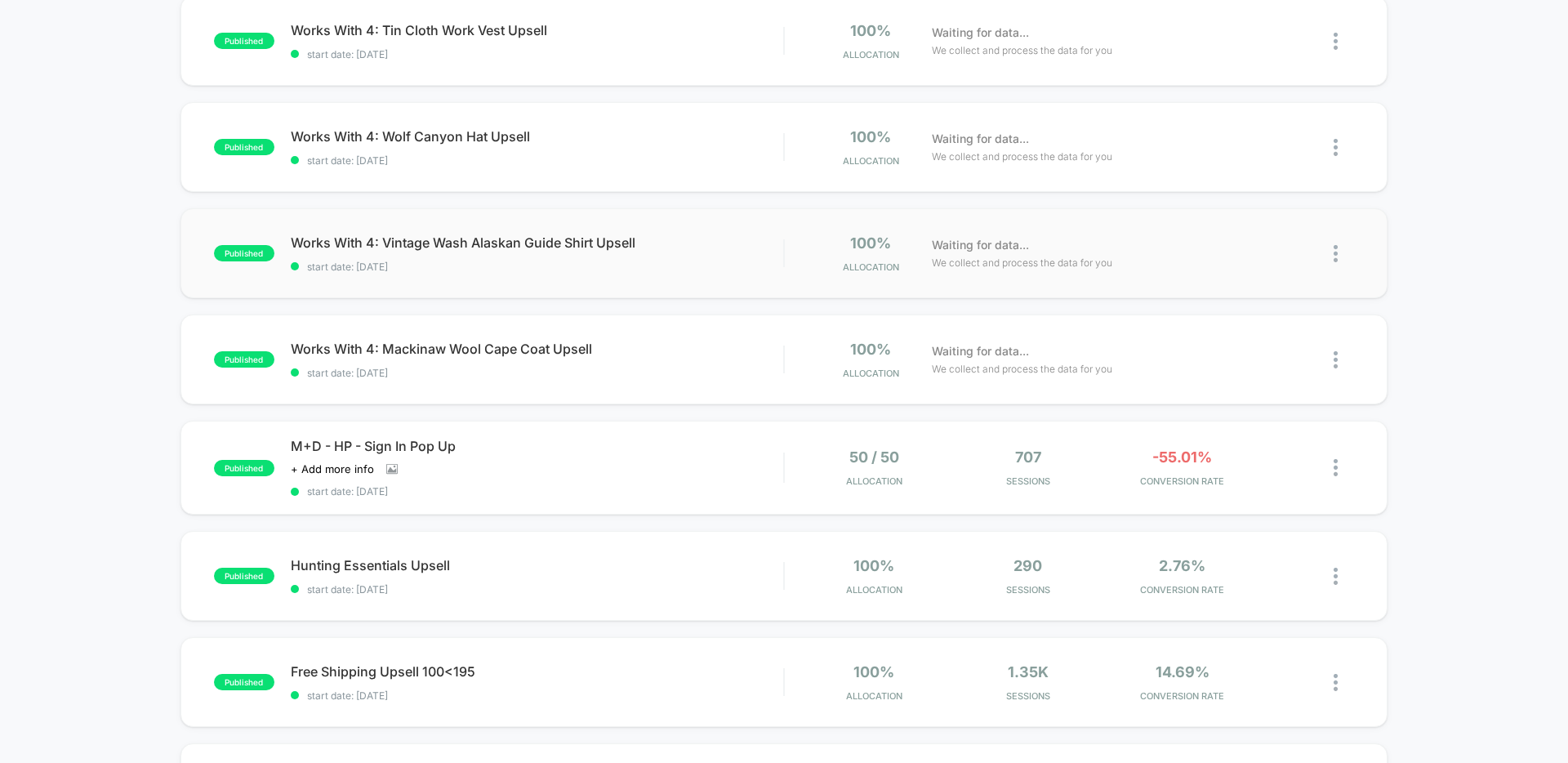
scroll to position [192, 0]
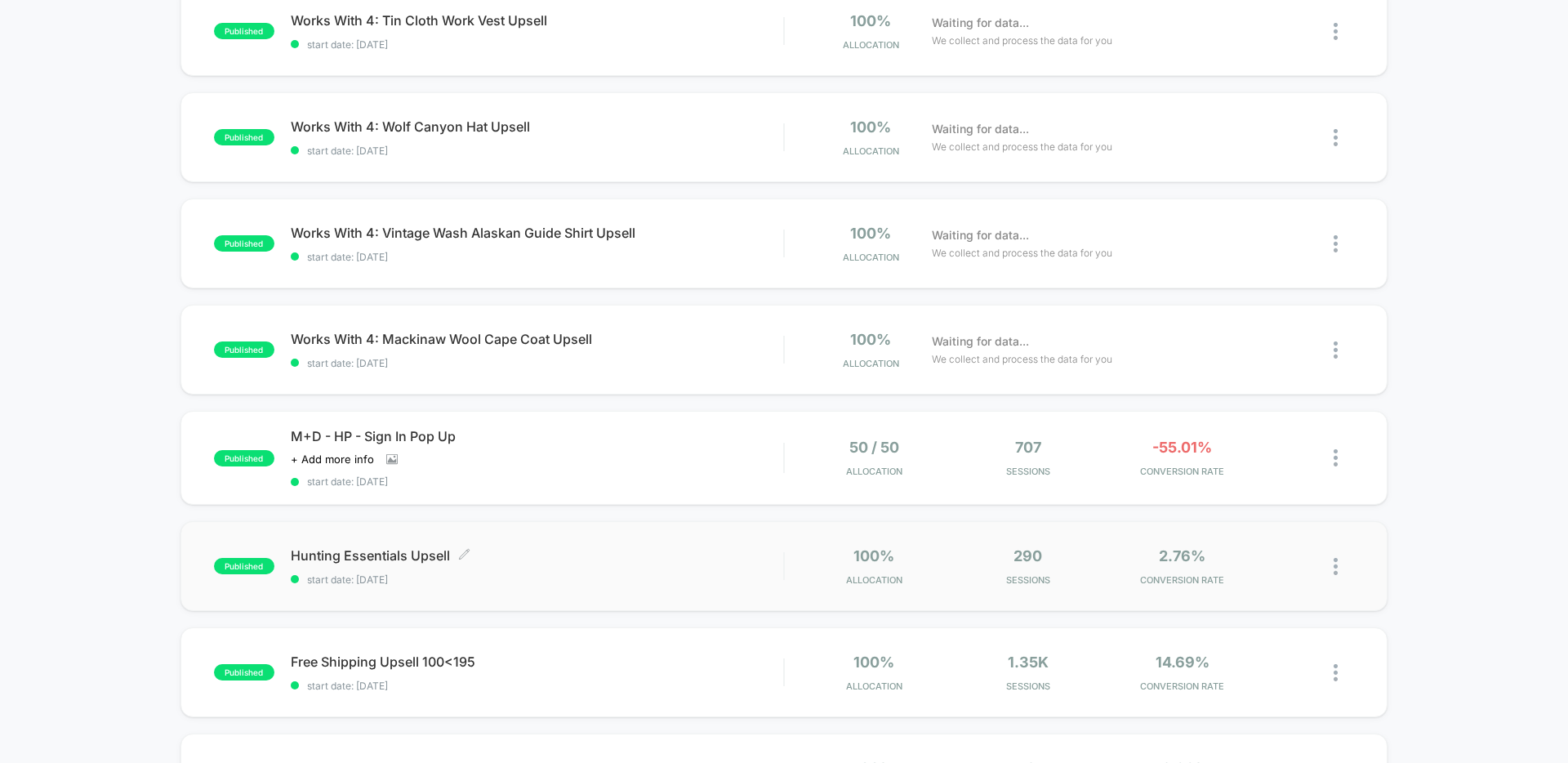
click at [572, 577] on span "start date: [DATE]" at bounding box center [537, 580] width 492 height 12
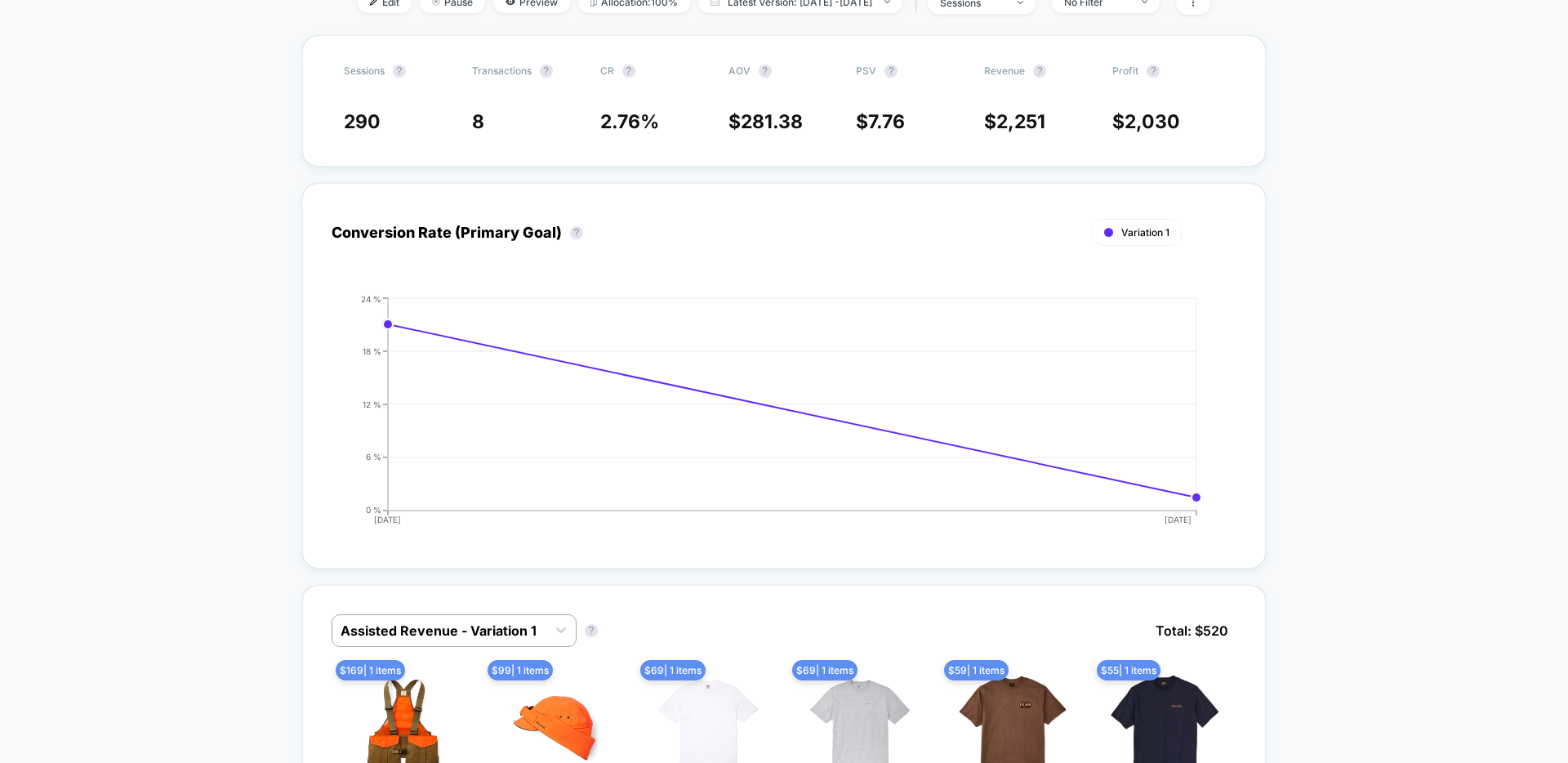
scroll to position [310, 0]
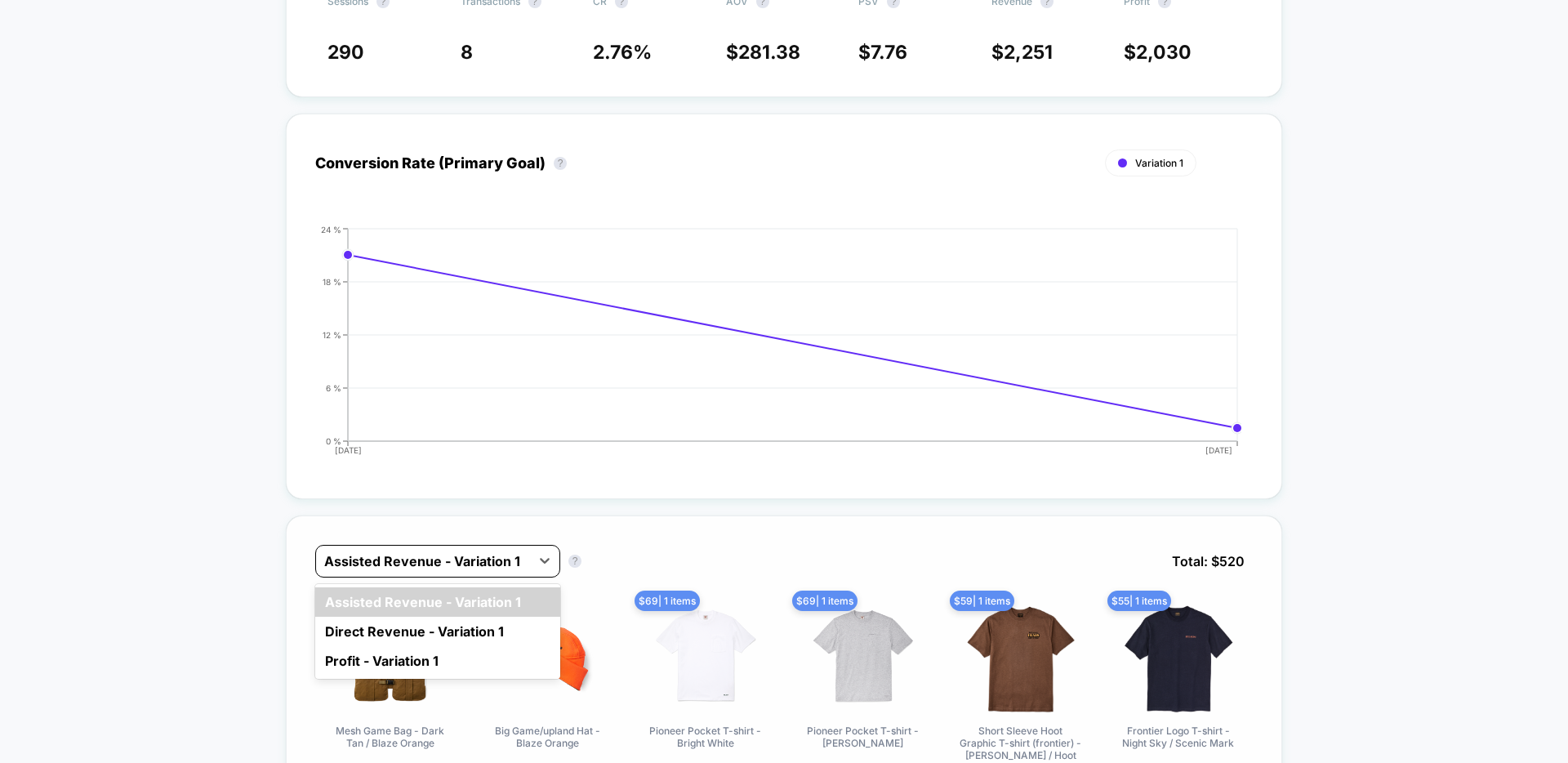
click at [466, 562] on div at bounding box center [422, 561] width 198 height 20
drag, startPoint x: 406, startPoint y: 613, endPoint x: 398, endPoint y: 635, distance: 23.4
click at [398, 635] on div "Assisted Revenue - Variation 1 Direct Revenue - Variation 1 Profit - Variation 1" at bounding box center [438, 632] width 245 height 95
click at [398, 635] on div "Direct Revenue - Variation 1" at bounding box center [438, 631] width 245 height 29
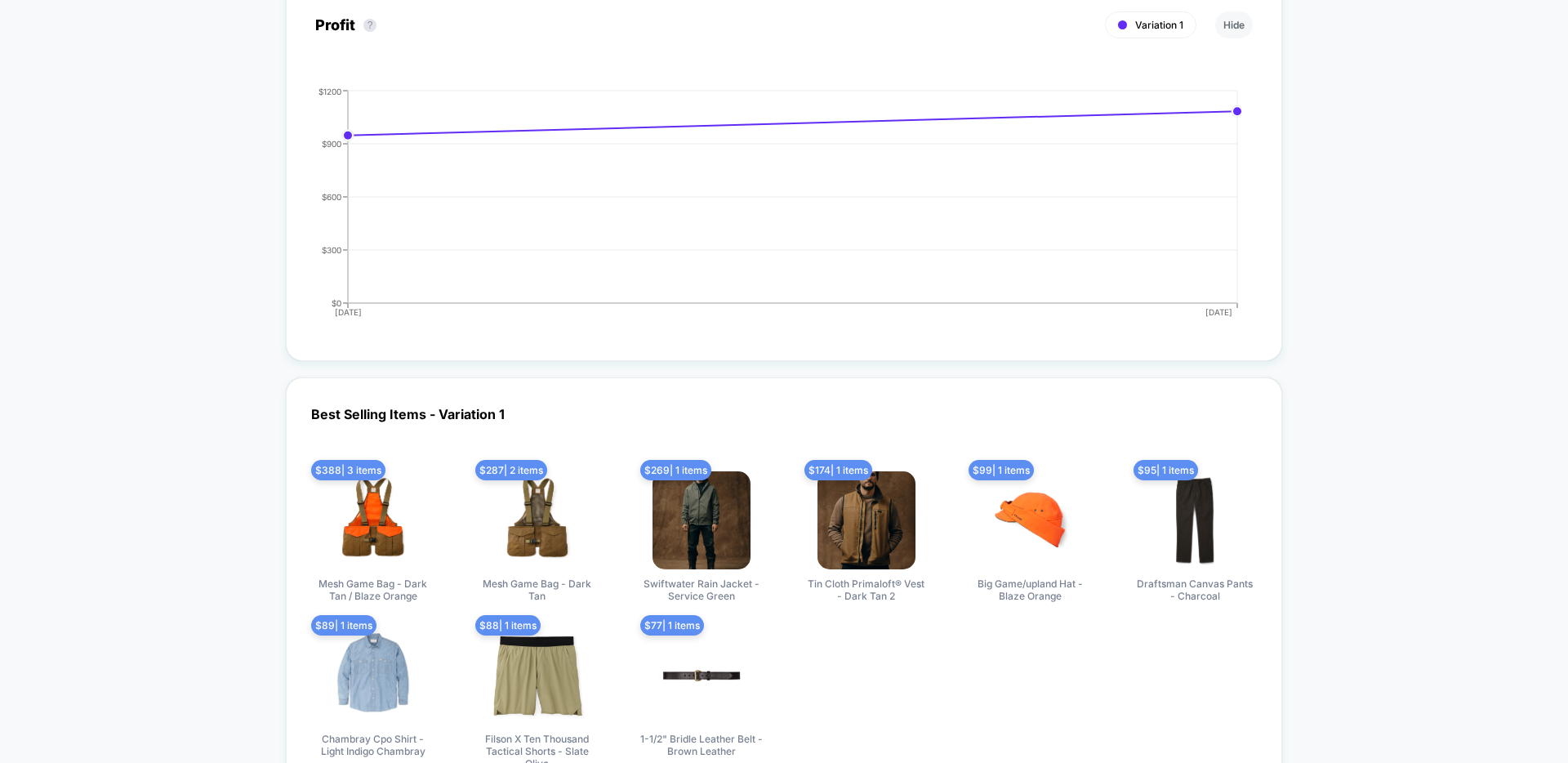
scroll to position [1701, 0]
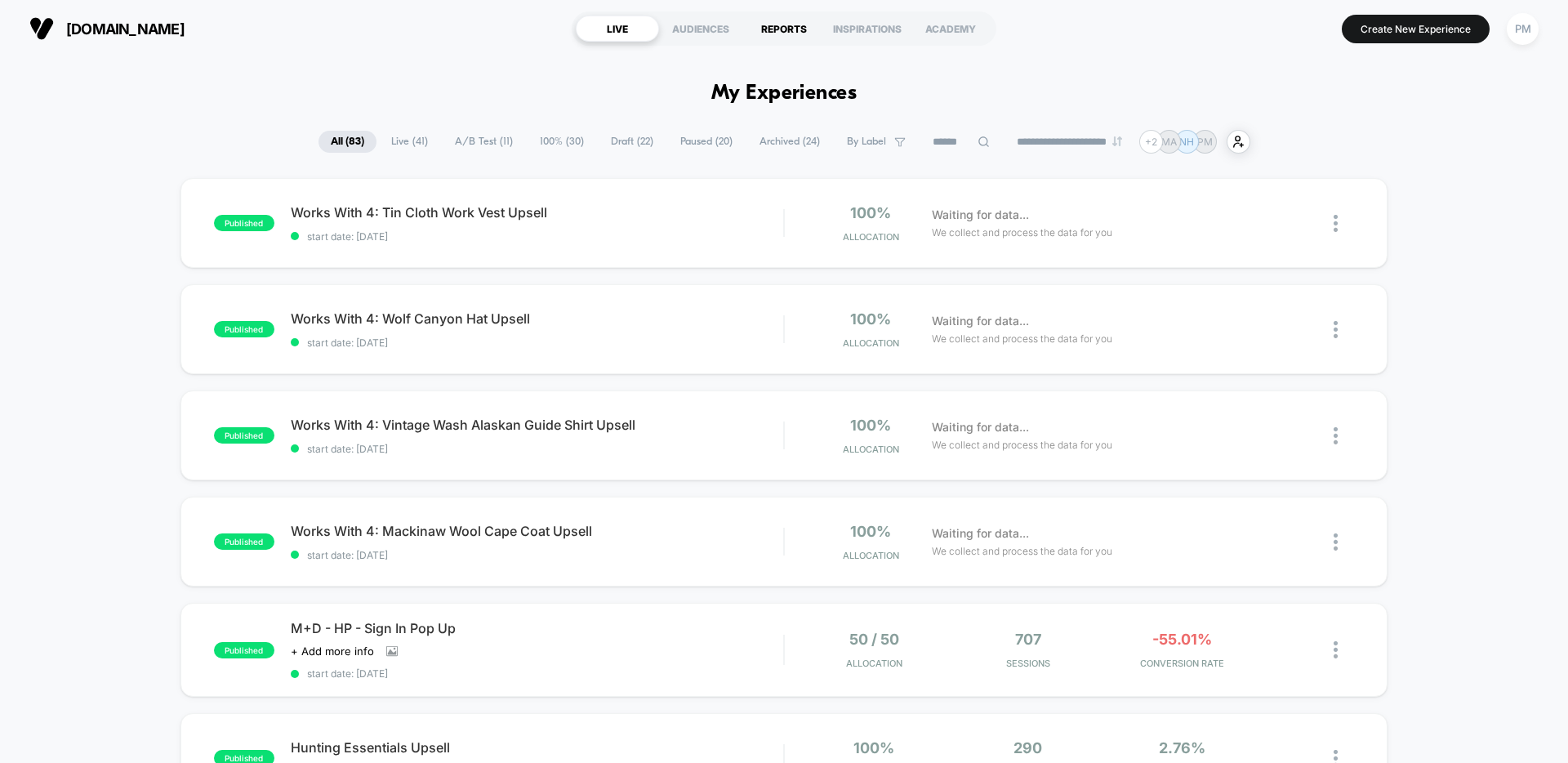
click at [767, 22] on div "REPORTS" at bounding box center [784, 28] width 83 height 26
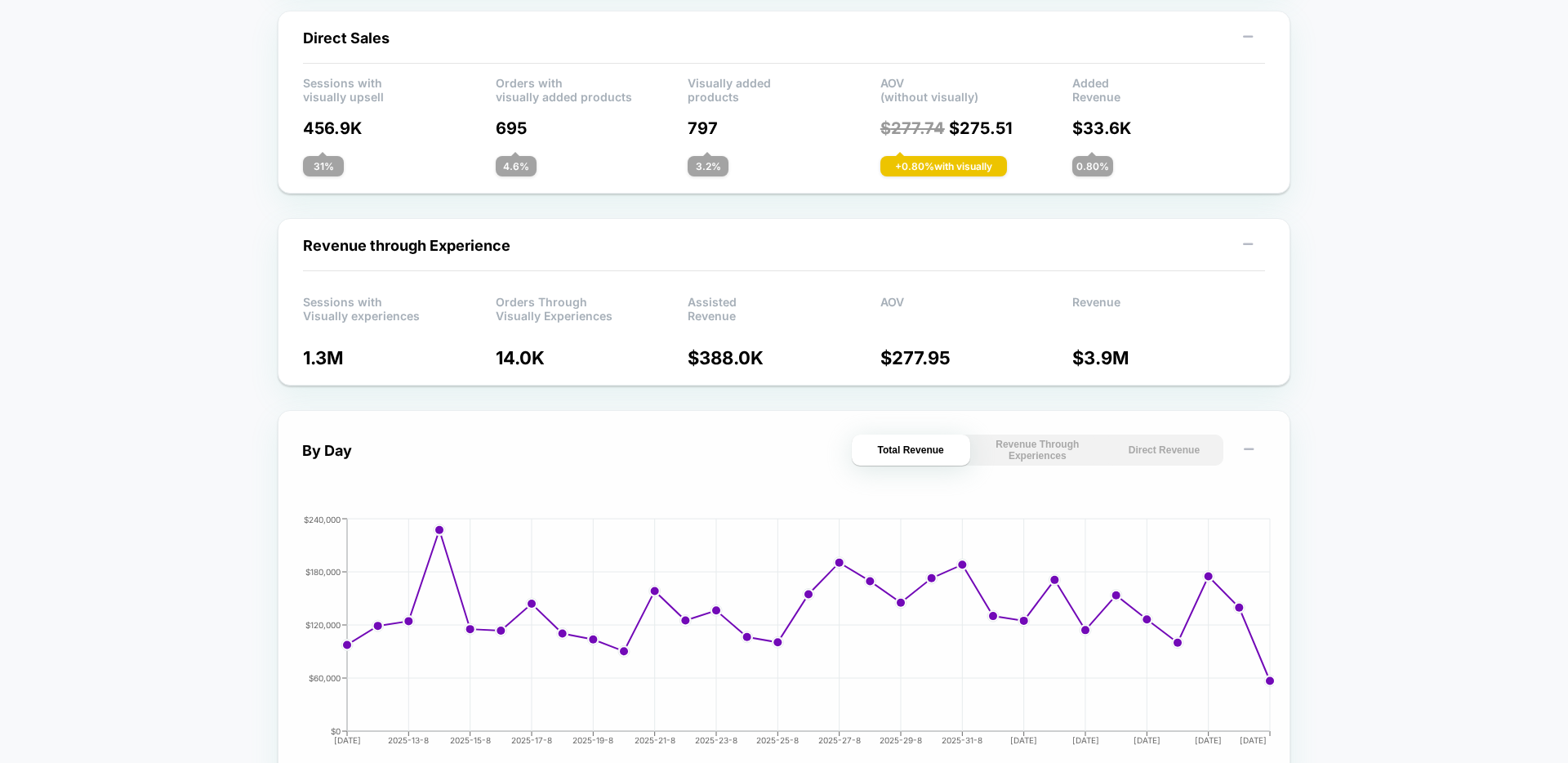
click at [1143, 442] on button "Direct Revenue" at bounding box center [1163, 450] width 118 height 31
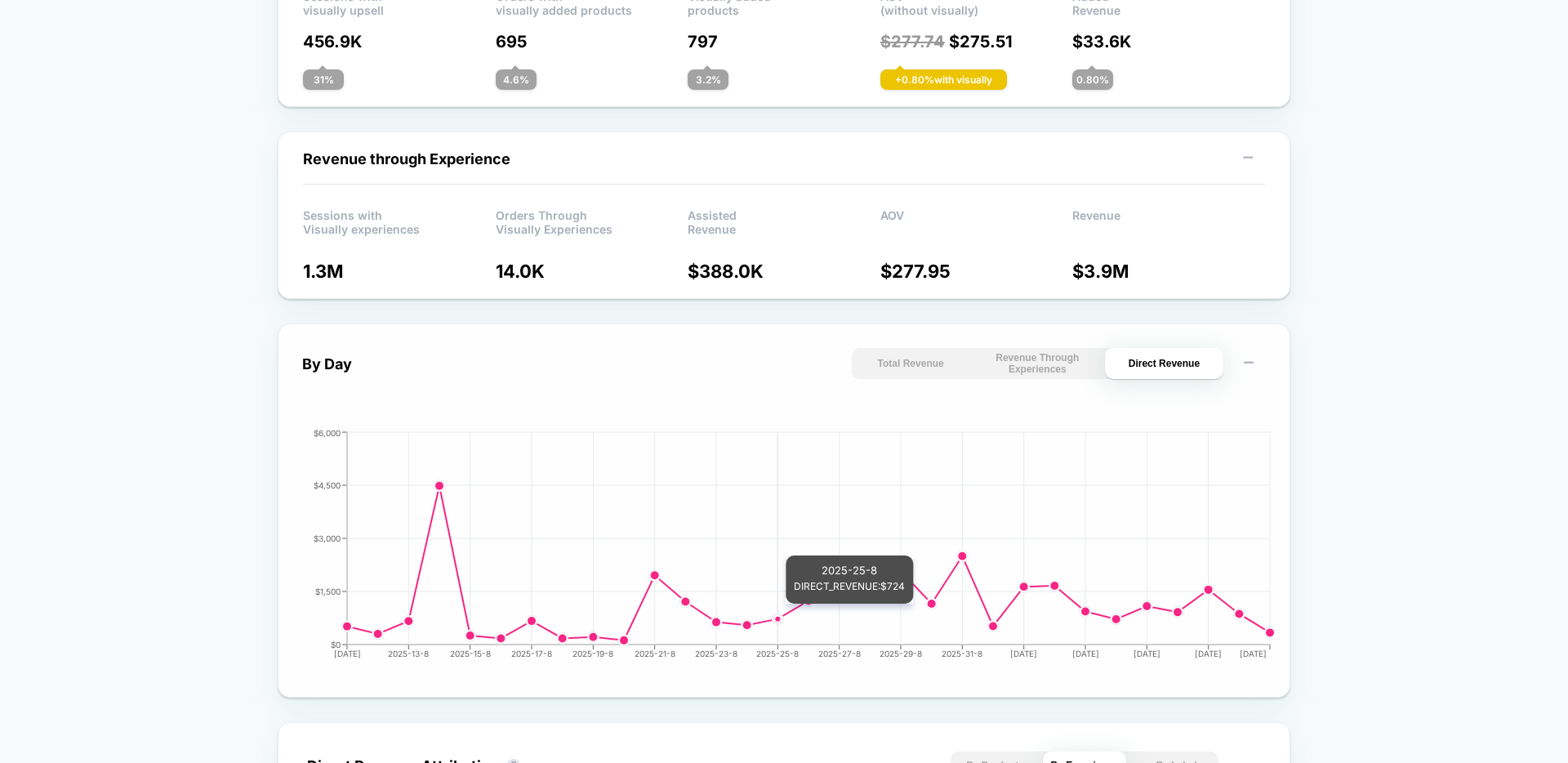
scroll to position [0, 0]
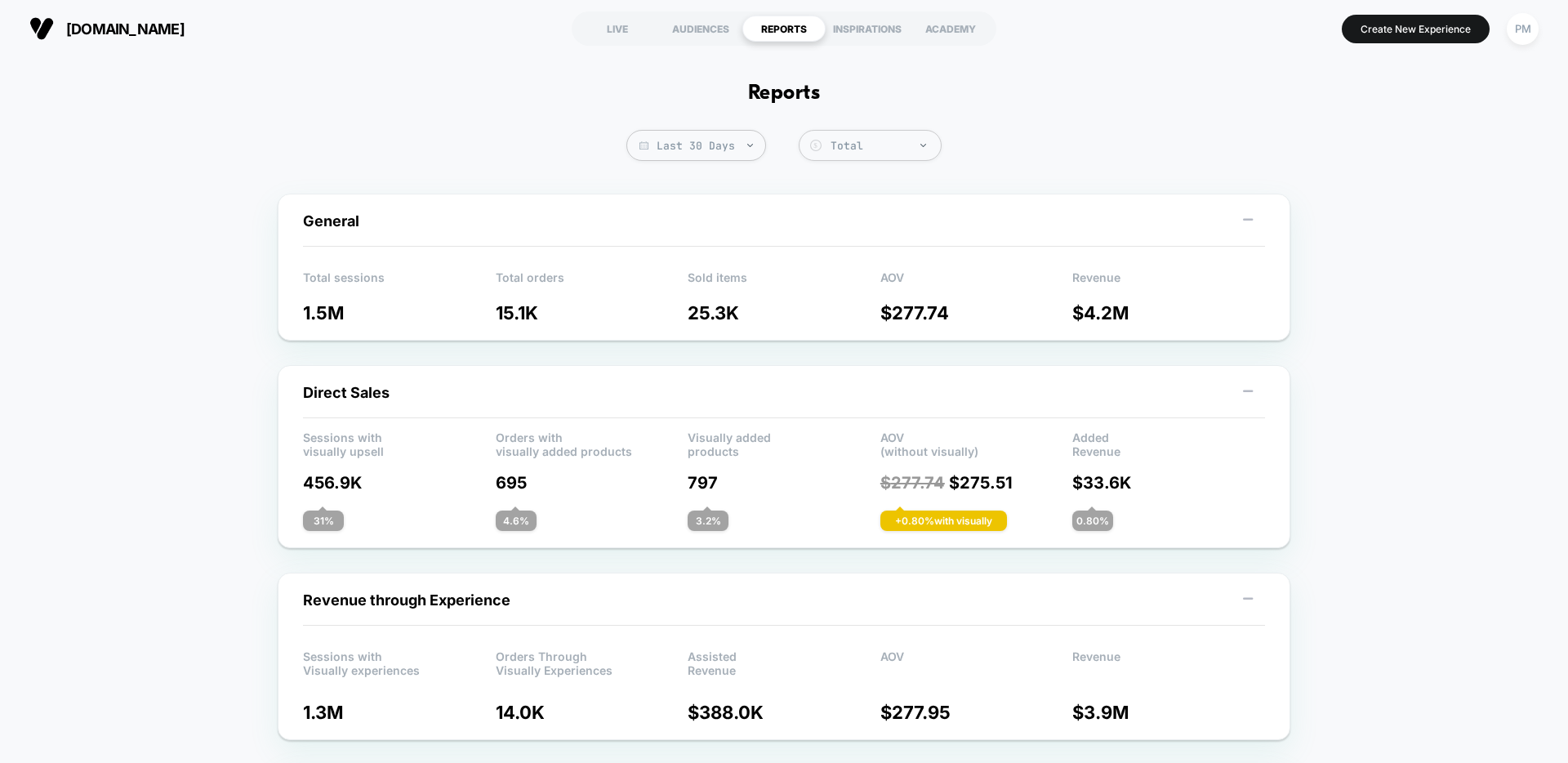
click at [613, 32] on div "LIVE" at bounding box center [617, 28] width 83 height 26
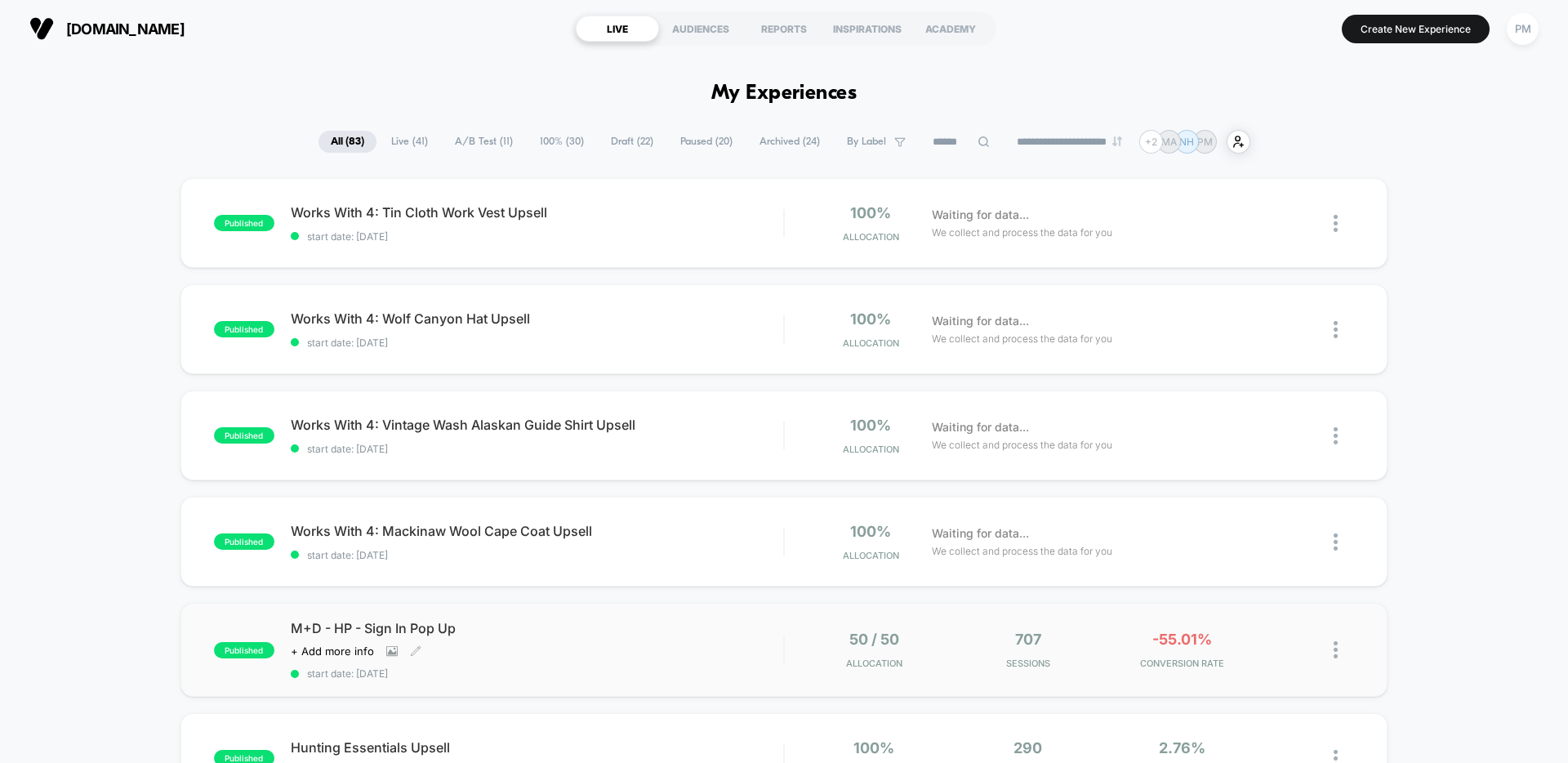
click at [530, 643] on div "M+D - HP - Sign In Pop Up Click to view images Click to edit experience details…" at bounding box center [537, 650] width 492 height 60
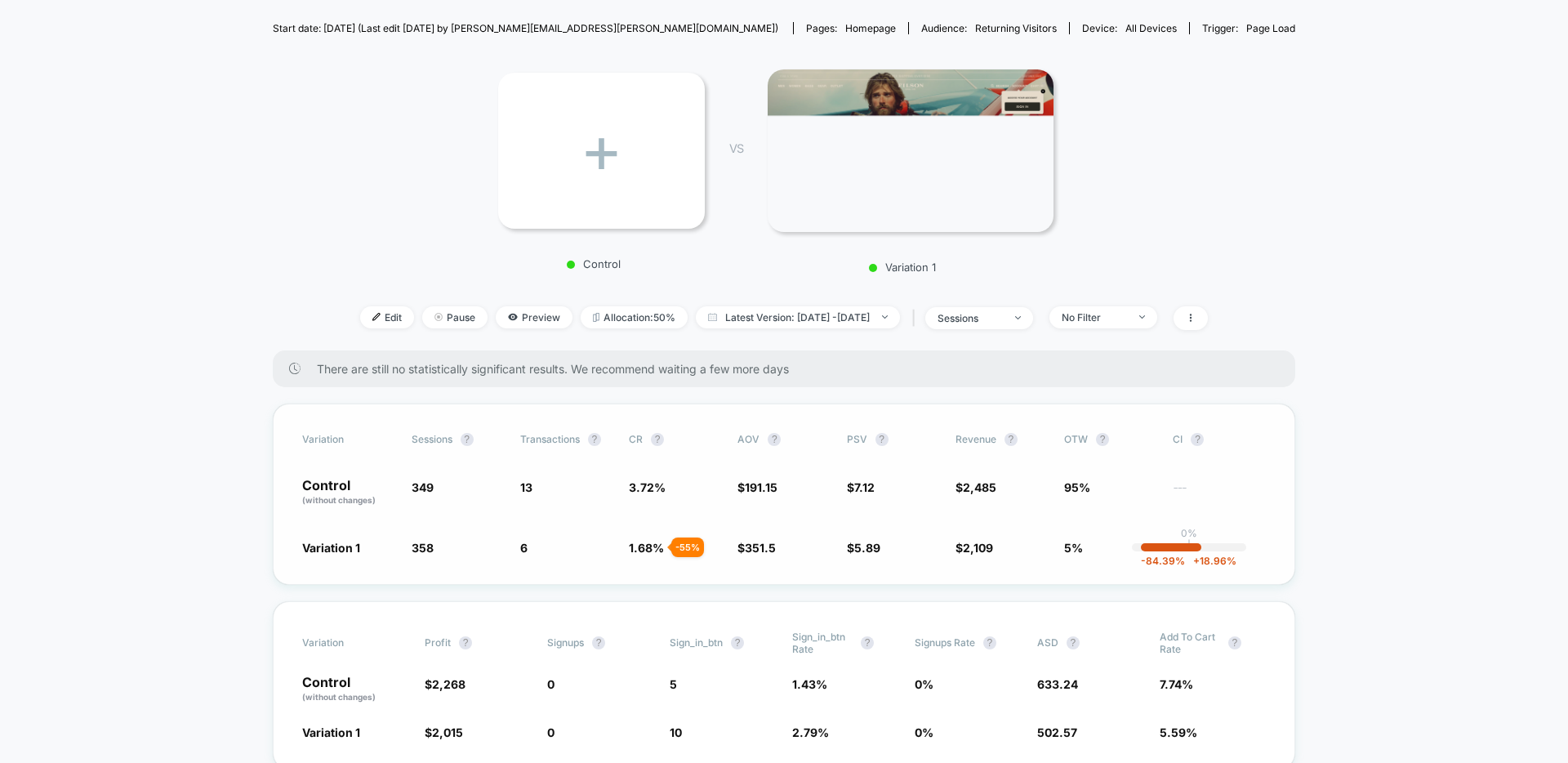
scroll to position [174, 0]
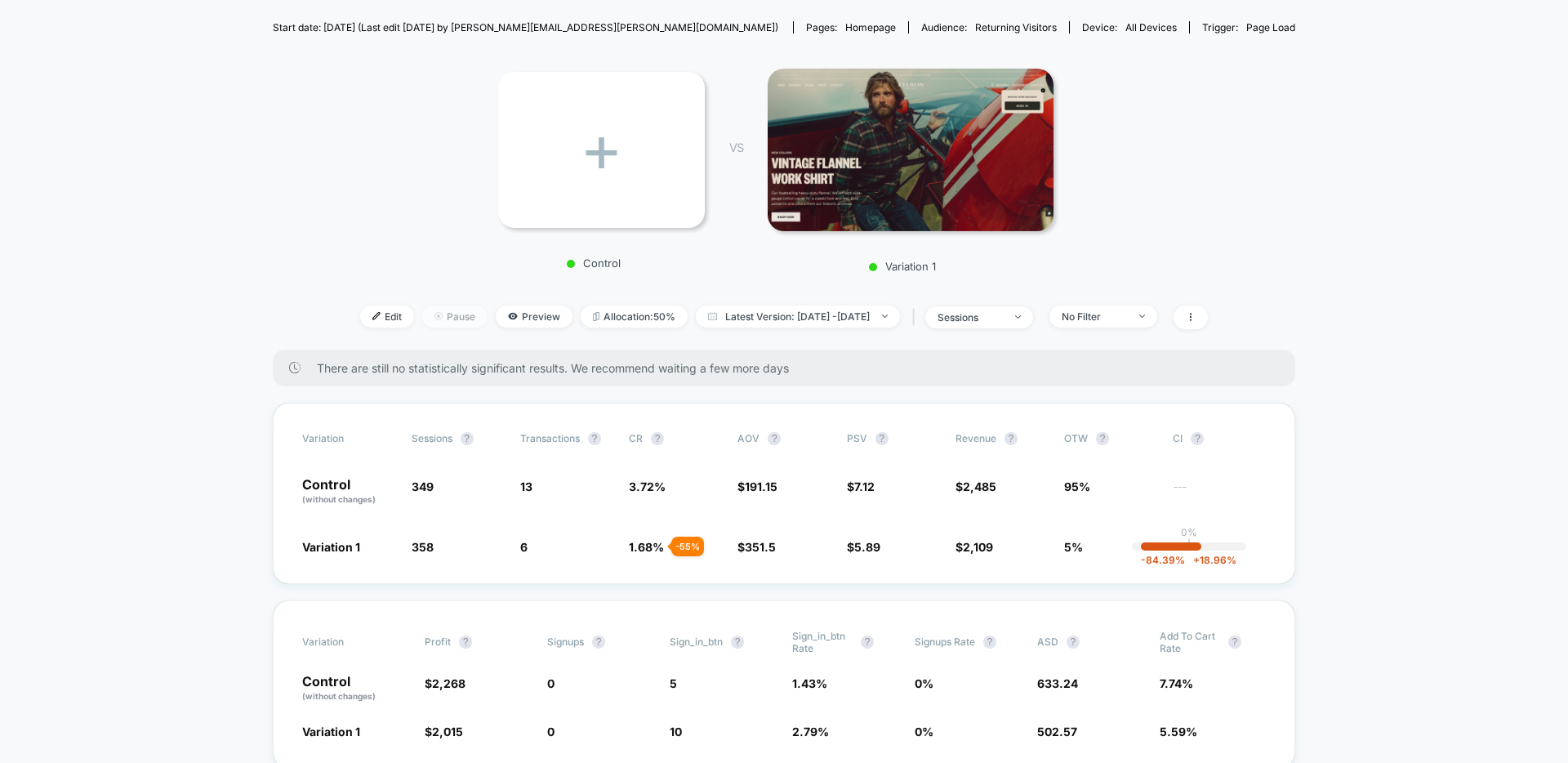
click at [424, 316] on span "Pause" at bounding box center [455, 316] width 65 height 22
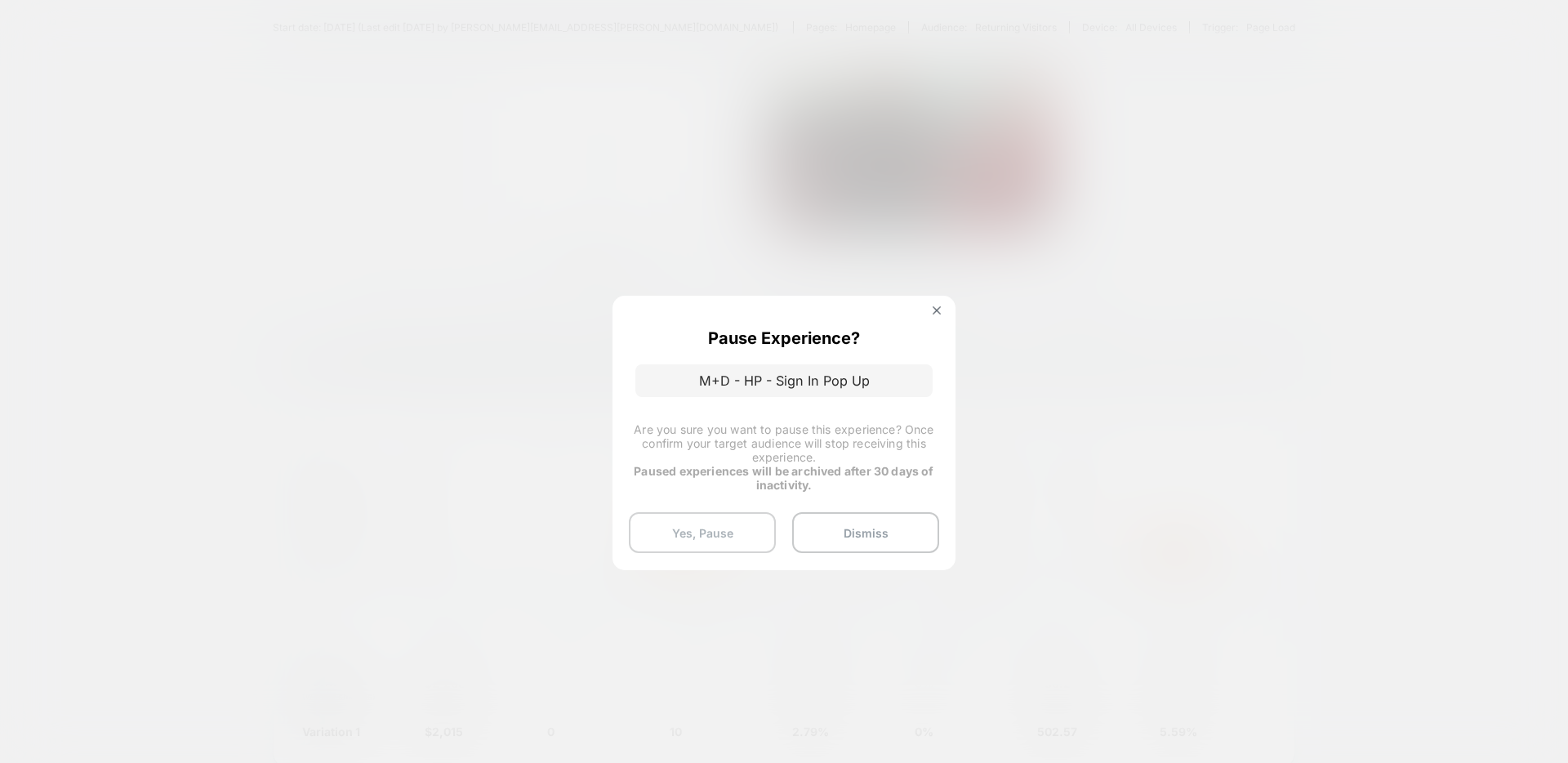
click at [708, 532] on button "Yes, Pause" at bounding box center [702, 532] width 147 height 41
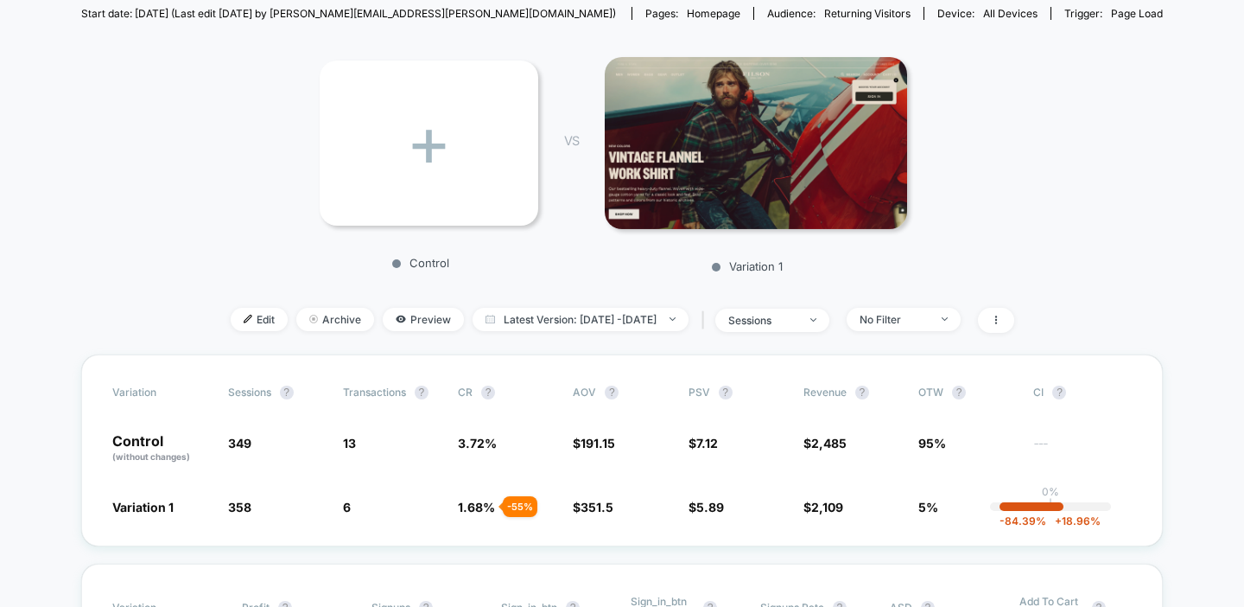
scroll to position [200, 0]
